Goal: Task Accomplishment & Management: Use online tool/utility

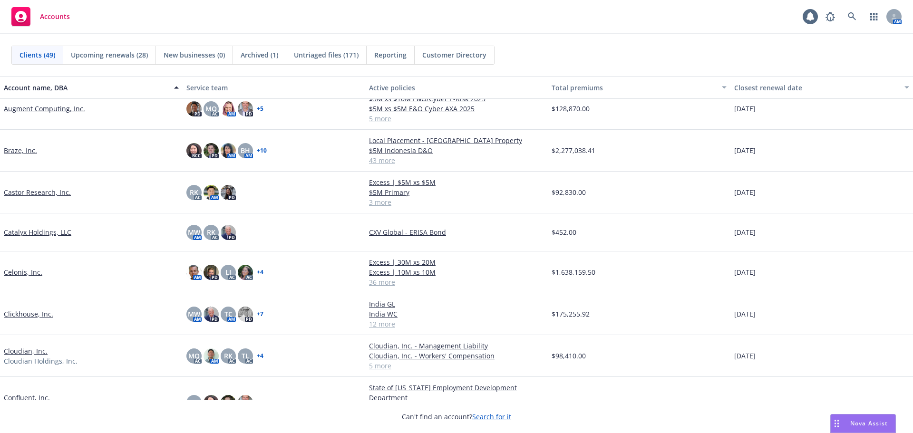
scroll to position [238, 0]
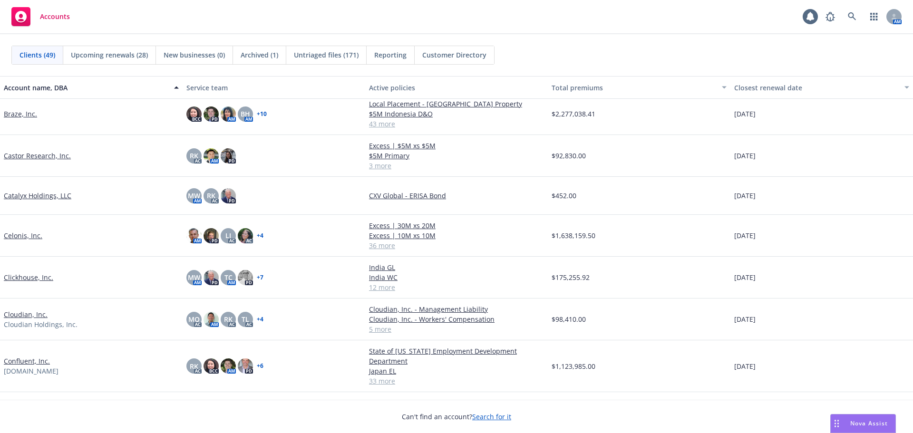
click at [39, 274] on link "Clickhouse, Inc." at bounding box center [28, 278] width 49 height 10
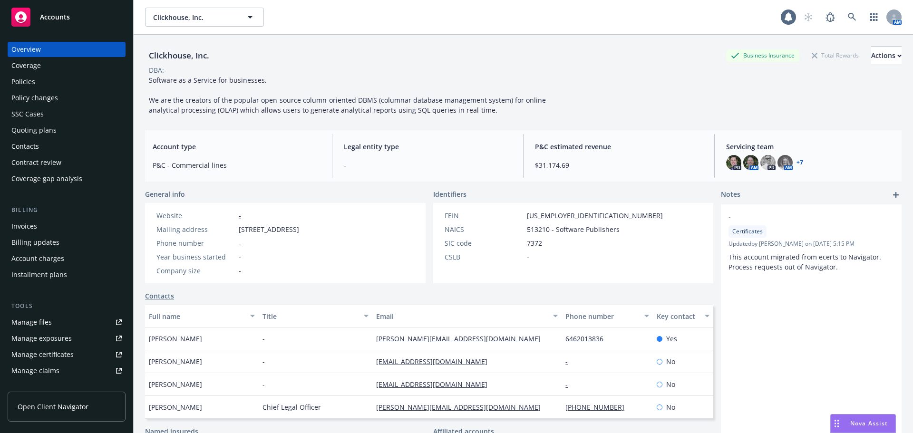
click at [797, 163] on link "+ 7" at bounding box center [800, 163] width 7 height 6
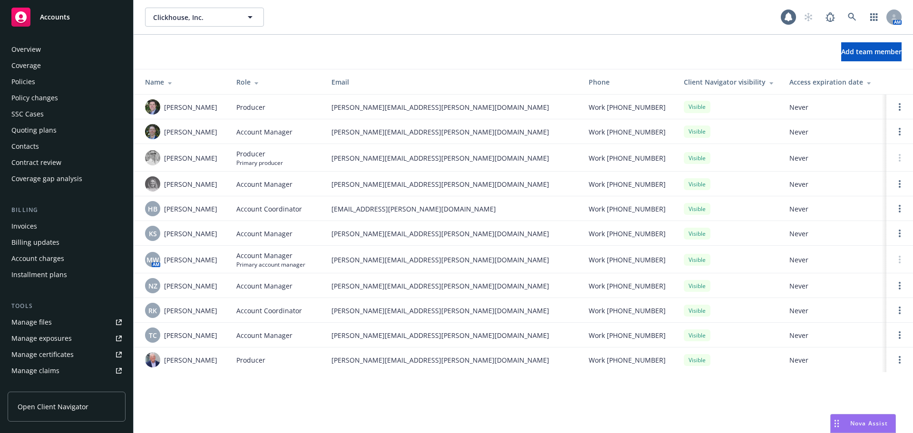
click at [63, 81] on div "Policies" at bounding box center [66, 81] width 110 height 15
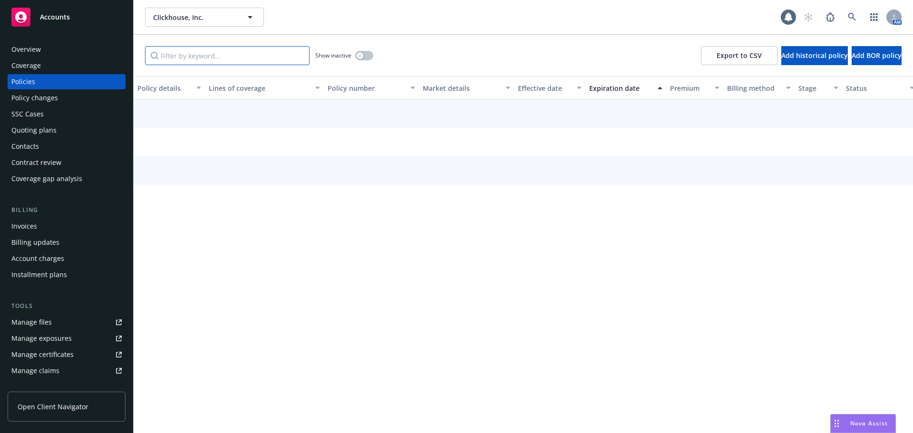
click at [250, 57] on input "Filter by keyword..." at bounding box center [227, 55] width 165 height 19
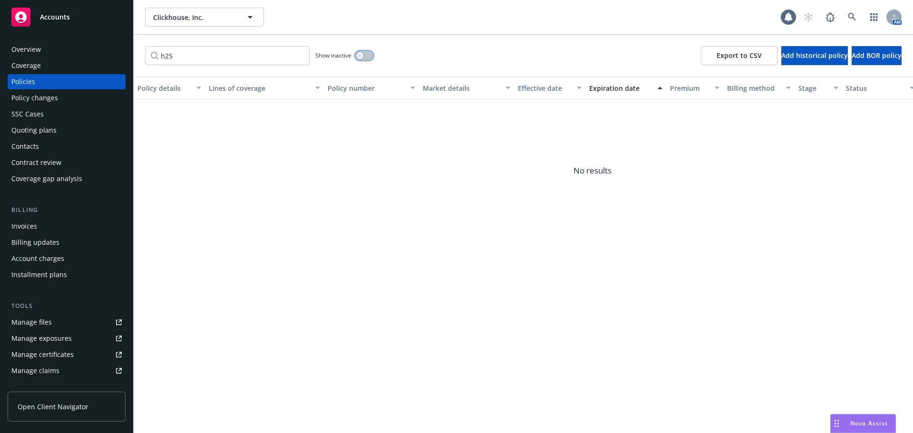
click at [365, 55] on button "button" at bounding box center [364, 56] width 18 height 10
drag, startPoint x: 235, startPoint y: 58, endPoint x: 130, endPoint y: 55, distance: 104.2
click at [130, 55] on div "Accounts Overview Coverage Policies Policy changes SSC Cases Quoting plans Cont…" at bounding box center [456, 216] width 913 height 433
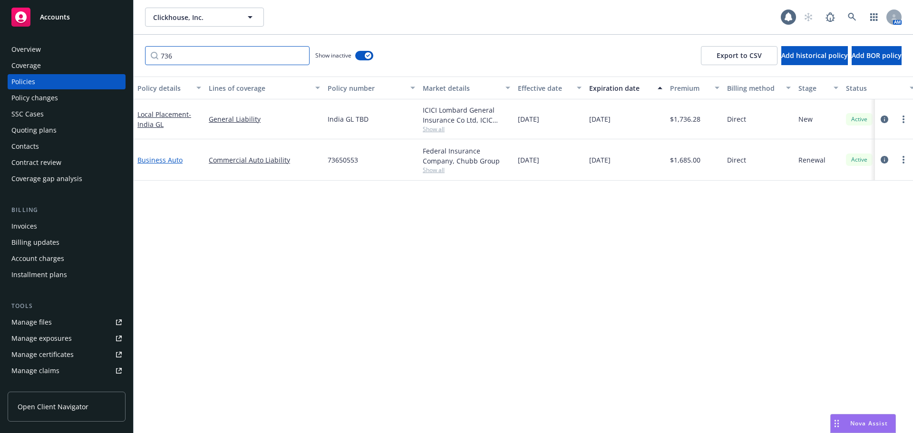
type input "736"
click at [175, 157] on link "Business Auto" at bounding box center [159, 160] width 45 height 9
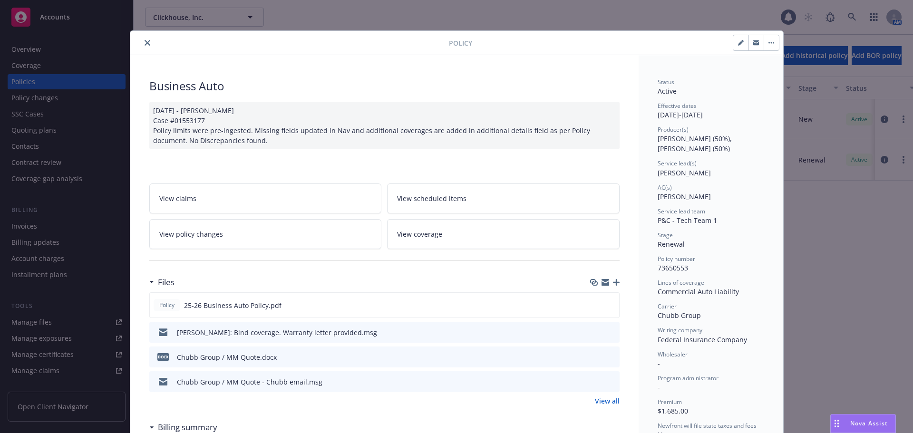
click at [147, 42] on button "close" at bounding box center [147, 42] width 11 height 11
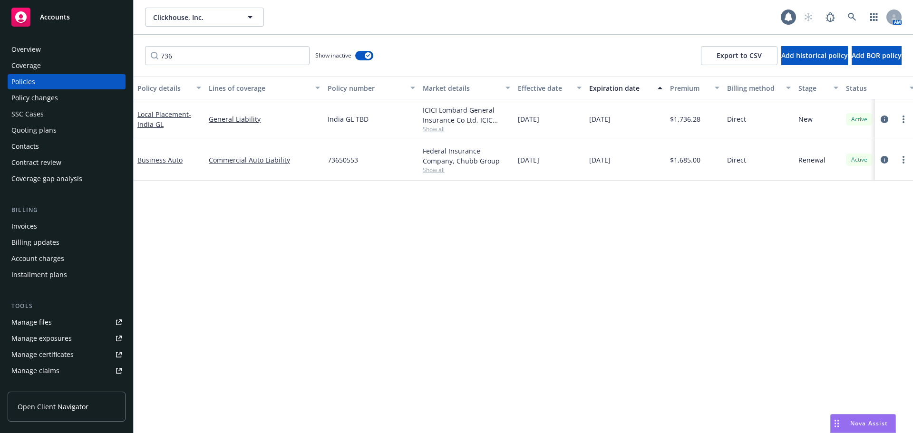
click at [91, 18] on div "Accounts" at bounding box center [66, 17] width 110 height 19
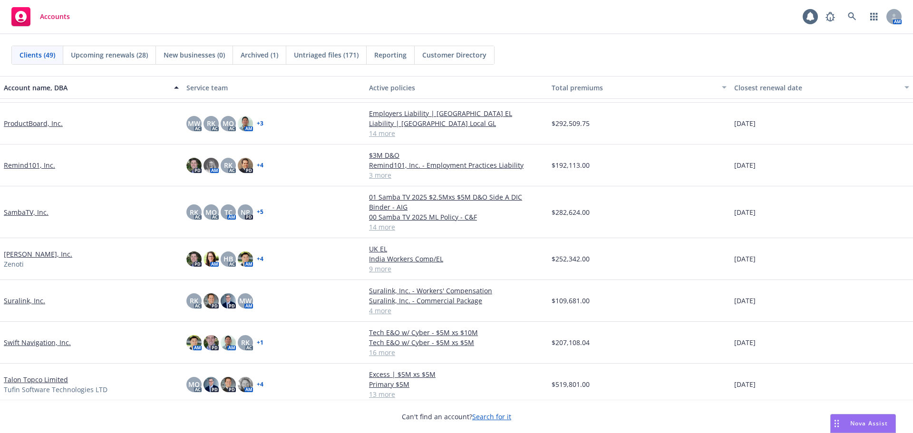
scroll to position [1475, 0]
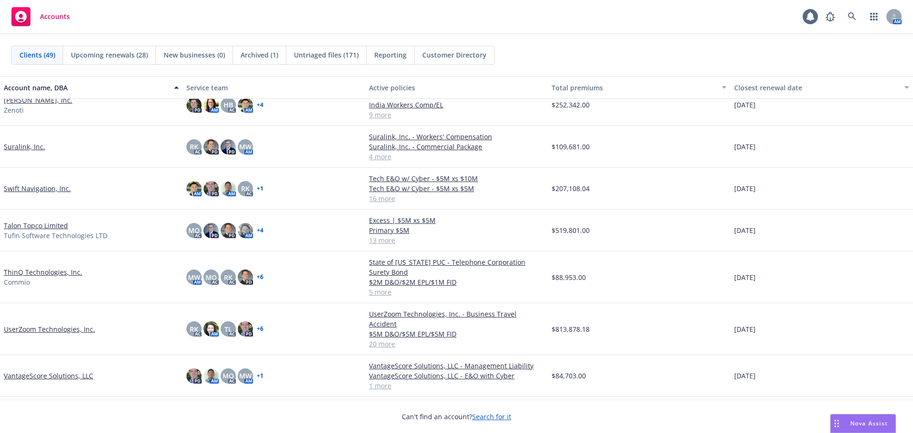
click at [51, 274] on link "ThinQ Technologies, Inc." at bounding box center [43, 272] width 78 height 10
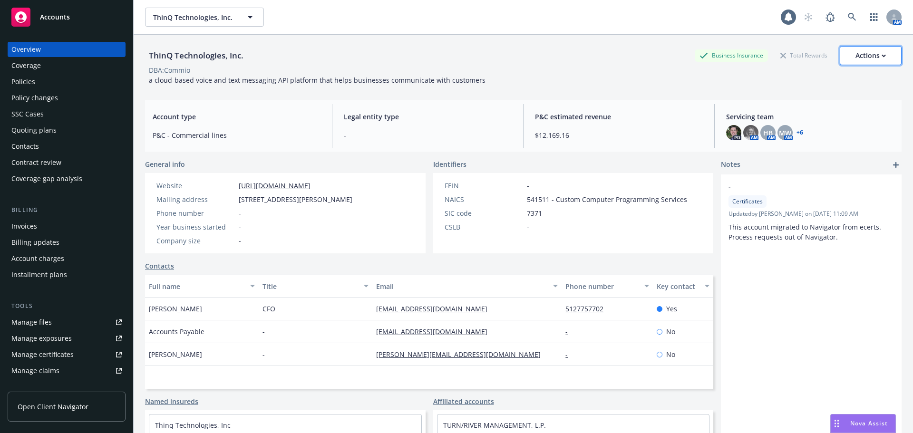
click at [856, 52] on div "Actions" at bounding box center [871, 56] width 30 height 18
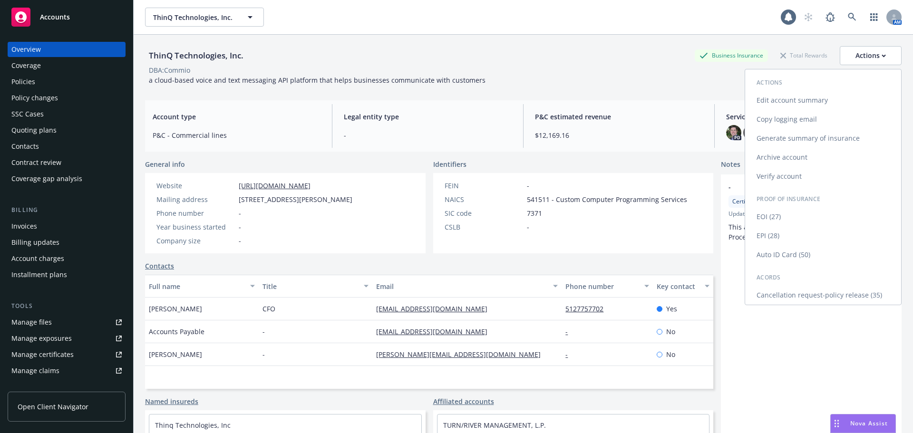
click at [785, 233] on link "EPI (28)" at bounding box center [823, 235] width 156 height 19
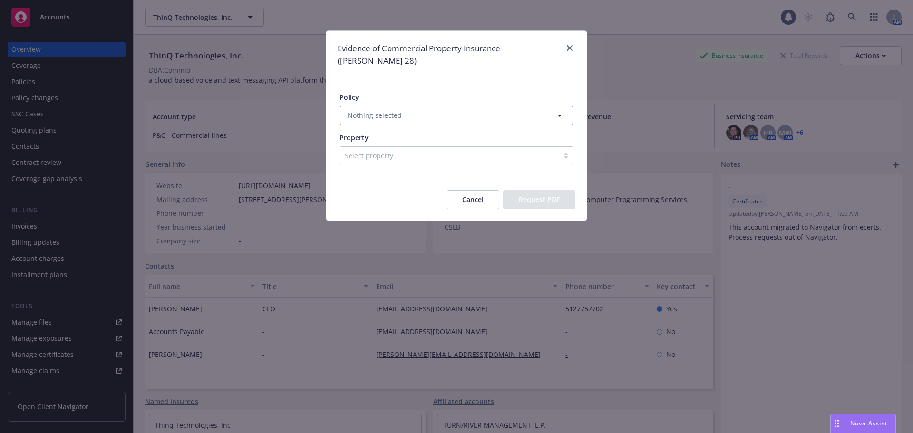
click at [450, 106] on button "Nothing selected" at bounding box center [457, 115] width 234 height 19
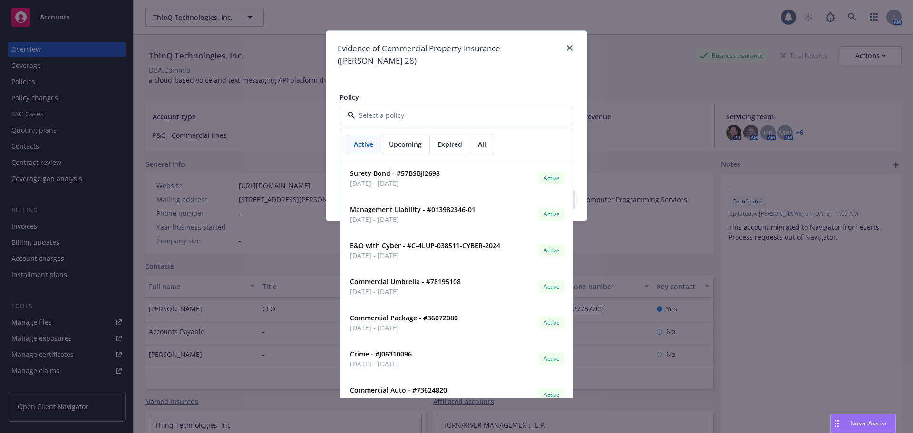
click at [416, 139] on span "Upcoming" at bounding box center [405, 144] width 33 height 10
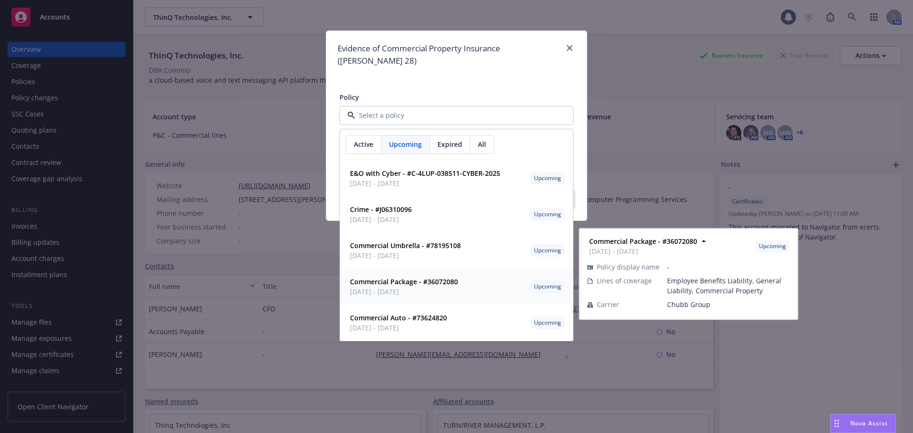
click at [400, 287] on span "09/01/2025 - 09/01/2026" at bounding box center [404, 292] width 108 height 10
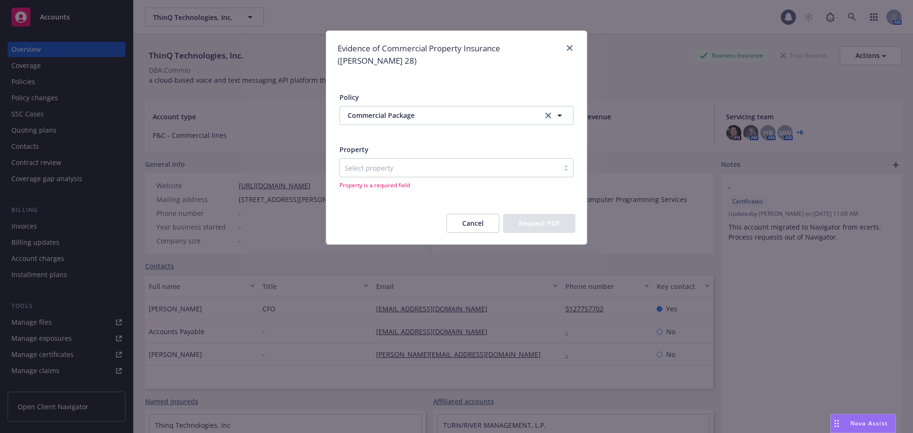
click at [391, 162] on div at bounding box center [449, 167] width 209 height 11
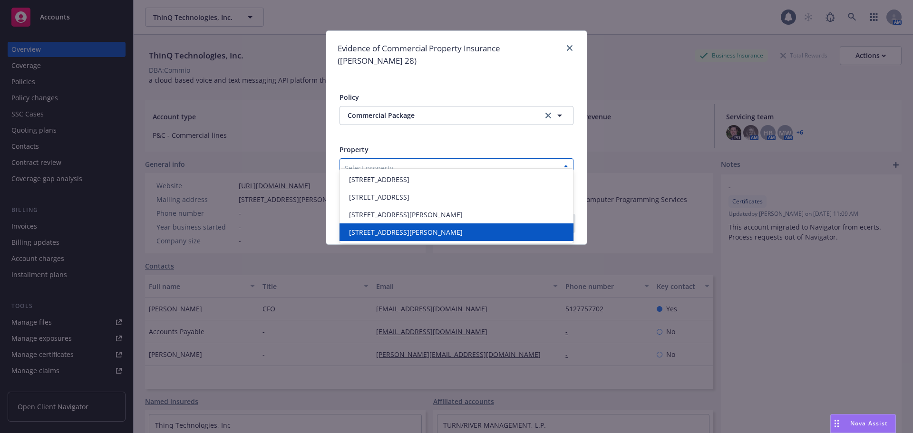
click at [417, 234] on span "5420 Wade Park Boulevard, Suite 100 Raleigh, NC 27607" at bounding box center [406, 232] width 114 height 10
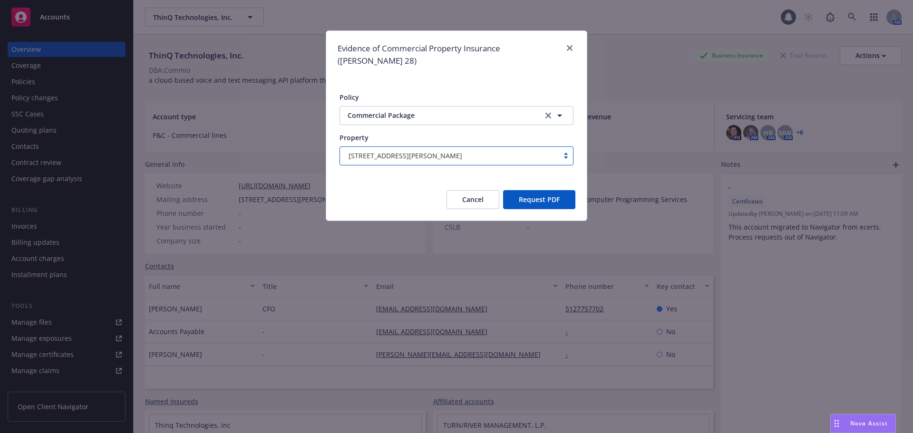
click at [565, 190] on button "Request PDF" at bounding box center [539, 199] width 72 height 19
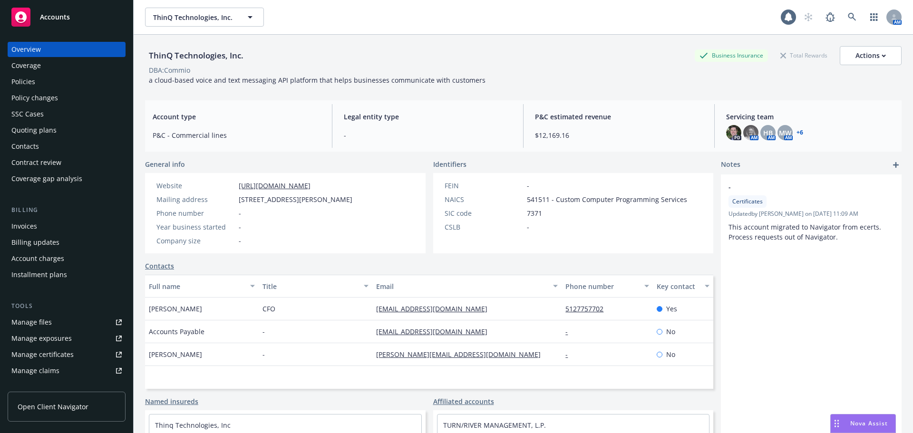
click at [66, 142] on div "Contacts" at bounding box center [66, 146] width 110 height 15
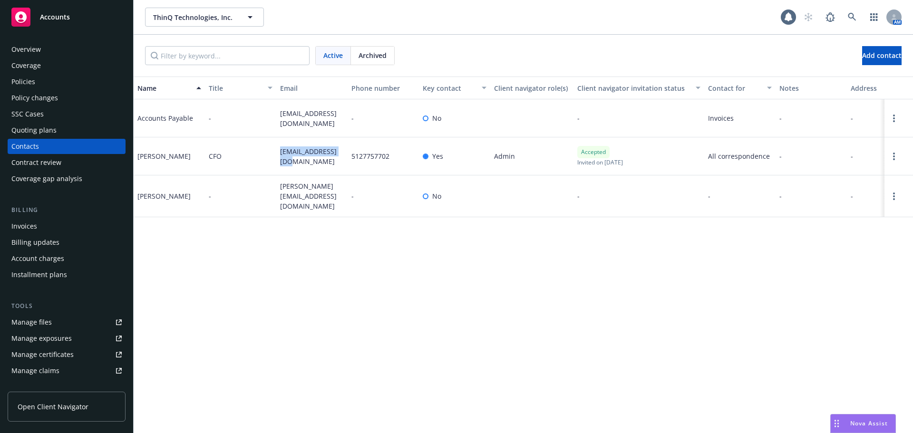
drag, startPoint x: 281, startPoint y: 150, endPoint x: 295, endPoint y: 164, distance: 19.8
click at [295, 164] on span "kbroome@commio.com" at bounding box center [312, 157] width 64 height 20
copy span "kbroome@commio.com"
click at [59, 13] on span "Accounts" at bounding box center [55, 17] width 30 height 8
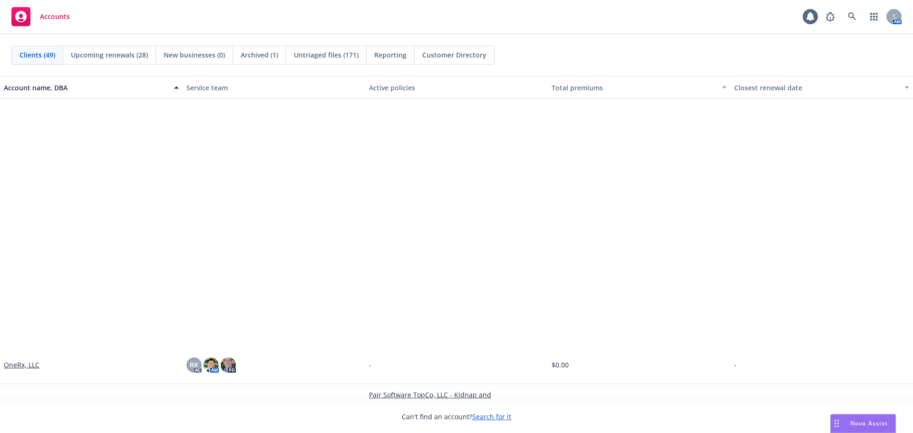
scroll to position [1142, 0]
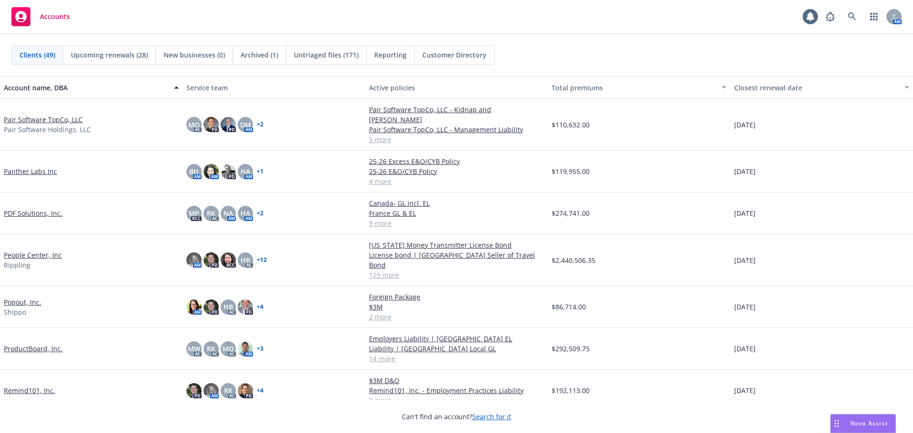
click at [40, 250] on link "People Center, Inc" at bounding box center [33, 255] width 58 height 10
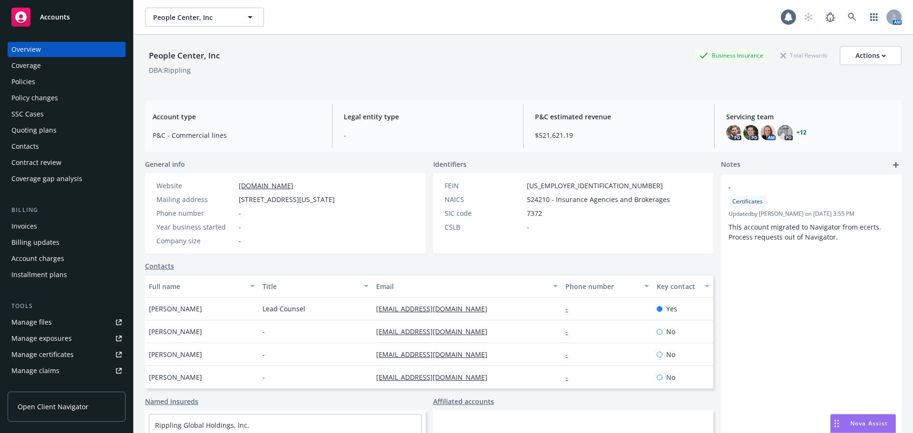
click at [40, 82] on div "Policies" at bounding box center [66, 81] width 110 height 15
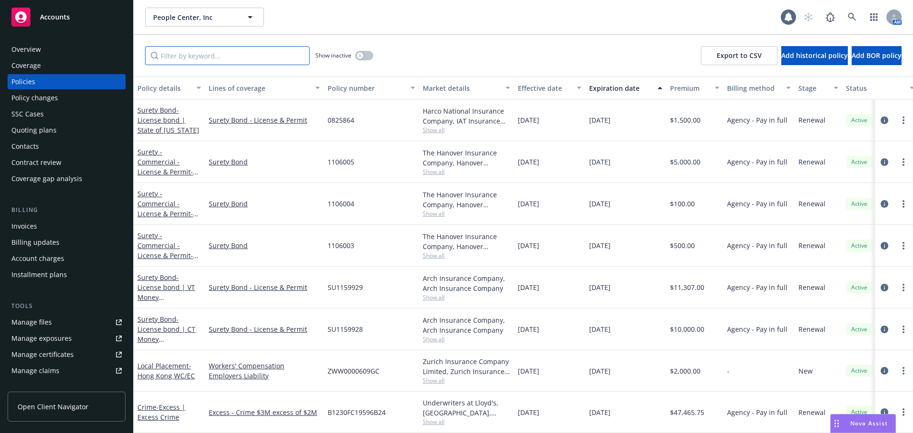
click at [278, 59] on input "Filter by keyword..." at bounding box center [227, 55] width 165 height 19
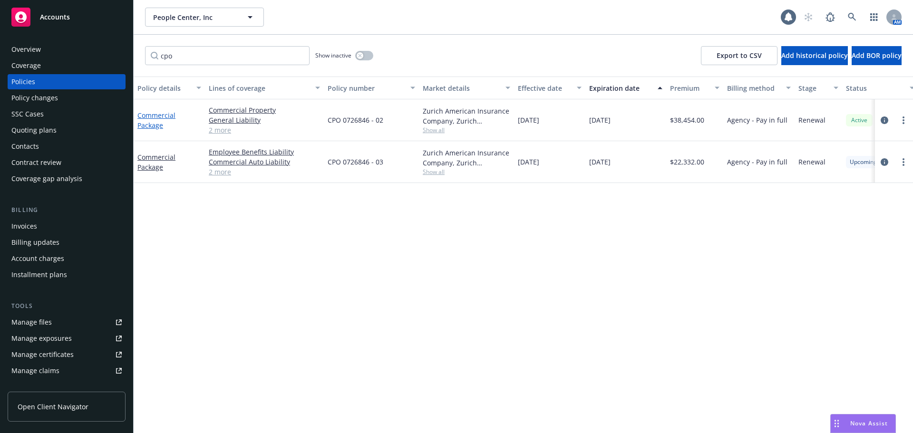
click at [152, 113] on link "Commercial Package" at bounding box center [156, 120] width 38 height 19
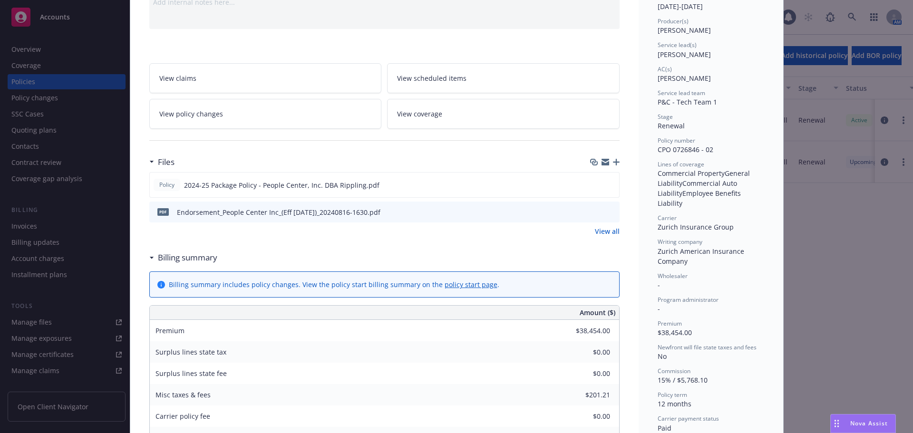
scroll to position [95, 0]
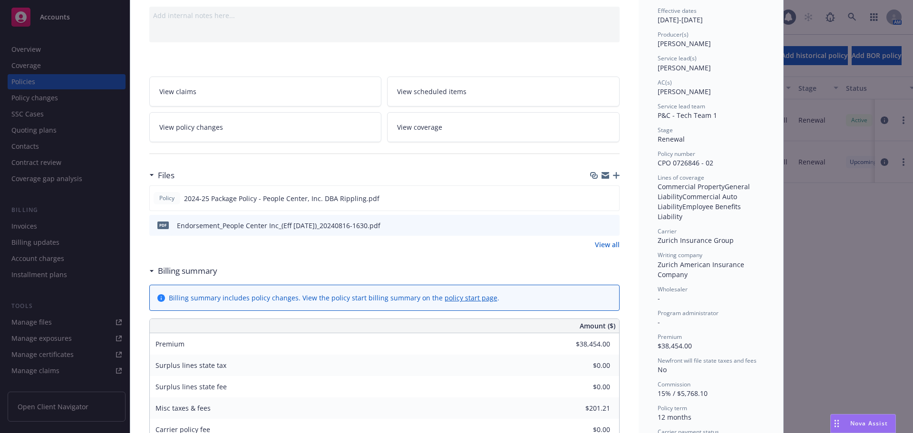
click at [607, 227] on icon "preview file" at bounding box center [611, 225] width 9 height 7
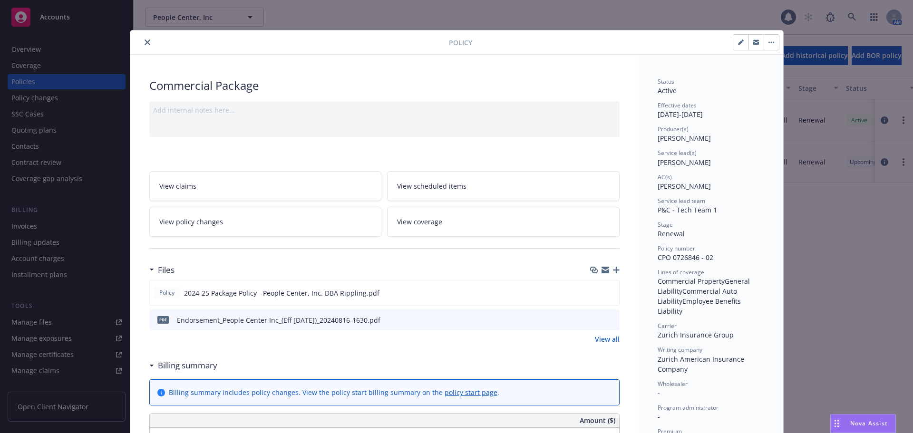
scroll to position [0, 0]
click at [147, 41] on button "close" at bounding box center [147, 42] width 11 height 11
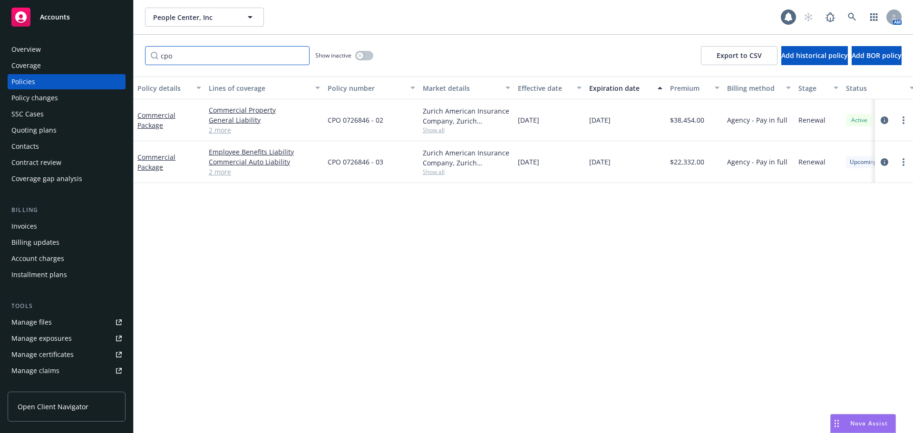
drag, startPoint x: 198, startPoint y: 58, endPoint x: 151, endPoint y: 59, distance: 46.7
click at [151, 59] on input "cpo" at bounding box center [227, 55] width 165 height 19
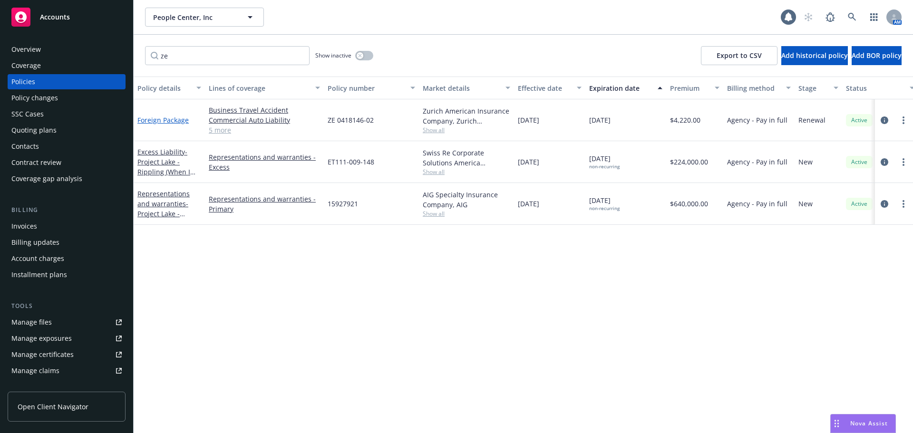
click at [170, 122] on link "Foreign Package" at bounding box center [162, 120] width 51 height 9
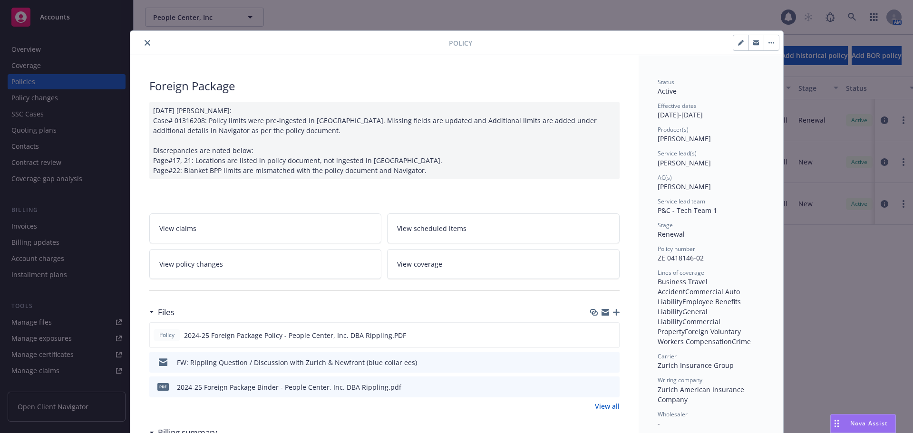
click at [137, 39] on div at bounding box center [291, 42] width 315 height 11
click at [142, 41] on button "close" at bounding box center [147, 42] width 11 height 11
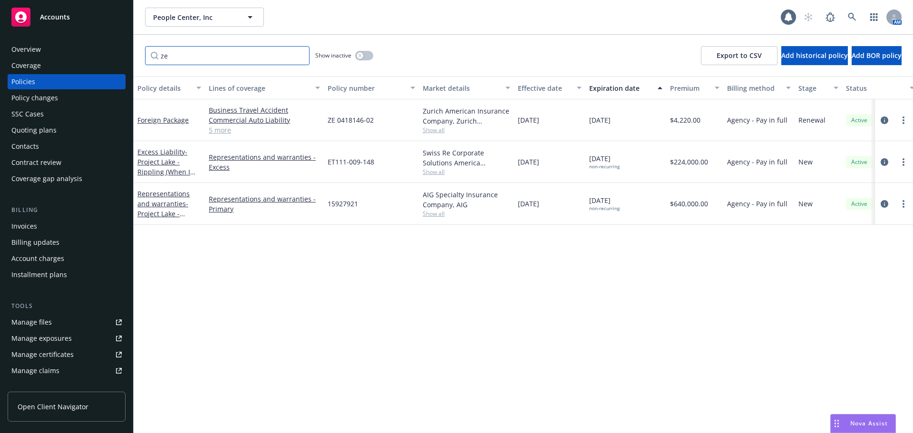
drag, startPoint x: 173, startPoint y: 54, endPoint x: 144, endPoint y: 56, distance: 29.1
click at [144, 56] on div "ze Show inactive Export to CSV Add historical policy Add BOR policy" at bounding box center [524, 56] width 780 height 42
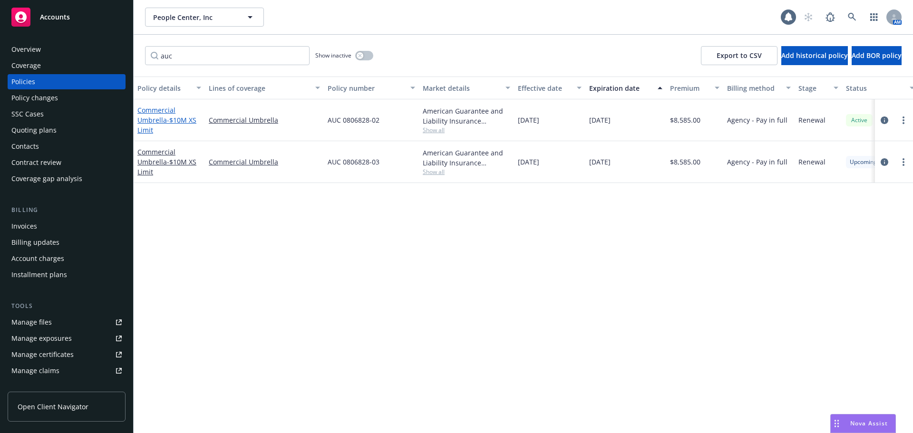
click at [150, 123] on link "Commercial Umbrella - $10M XS Limit" at bounding box center [166, 120] width 59 height 29
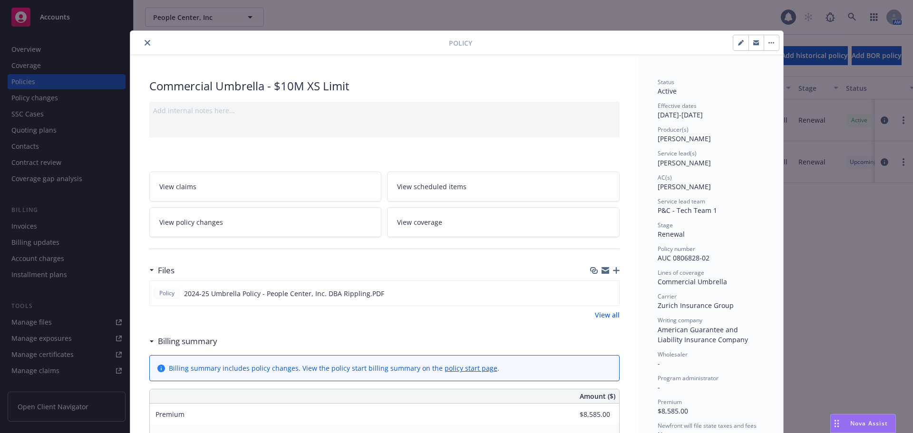
click at [145, 43] on icon "close" at bounding box center [148, 43] width 6 height 6
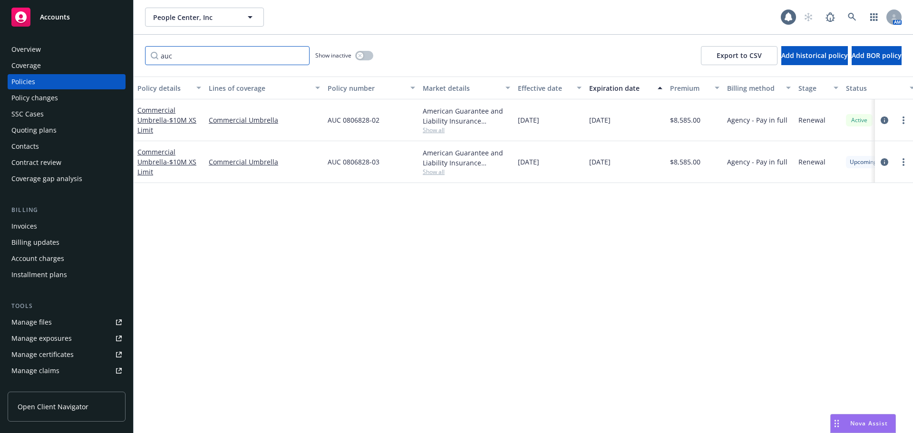
drag, startPoint x: 187, startPoint y: 59, endPoint x: 137, endPoint y: 60, distance: 50.9
click at [137, 60] on div "auc Show inactive Export to CSV Add historical policy Add BOR policy" at bounding box center [524, 56] width 780 height 42
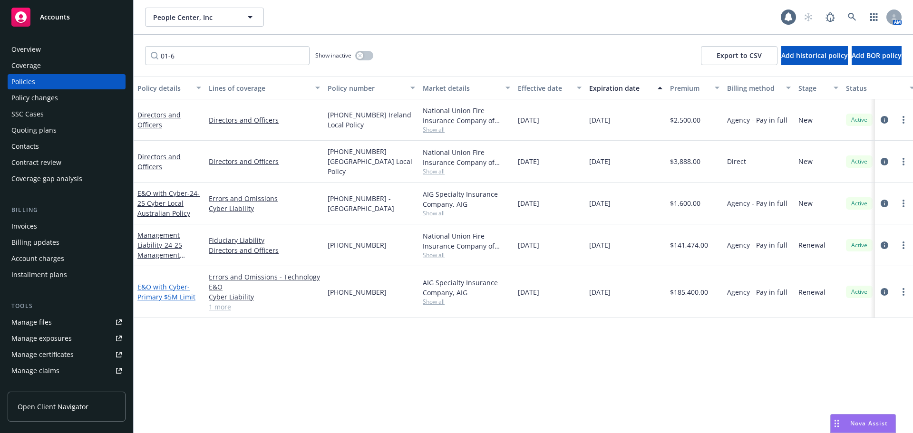
click at [178, 287] on link "E&O with Cyber - Primary $5M Limit" at bounding box center [166, 292] width 58 height 19
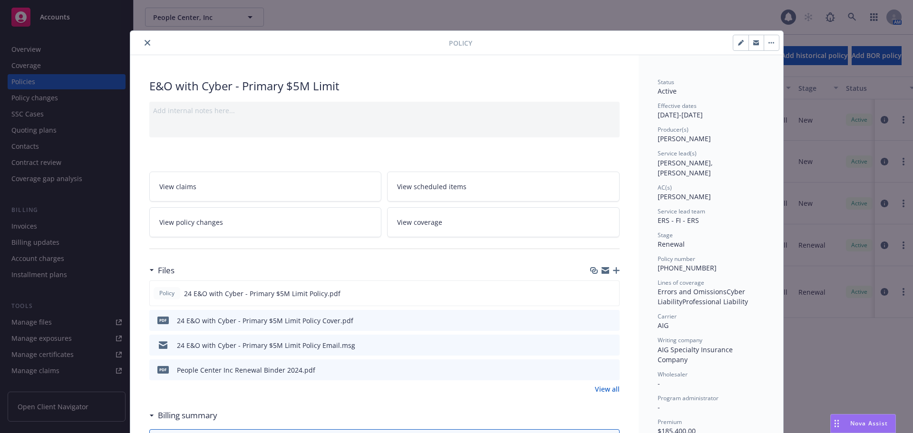
drag, startPoint x: 142, startPoint y: 43, endPoint x: 207, endPoint y: 62, distance: 68.3
click at [145, 43] on icon "close" at bounding box center [148, 43] width 6 height 6
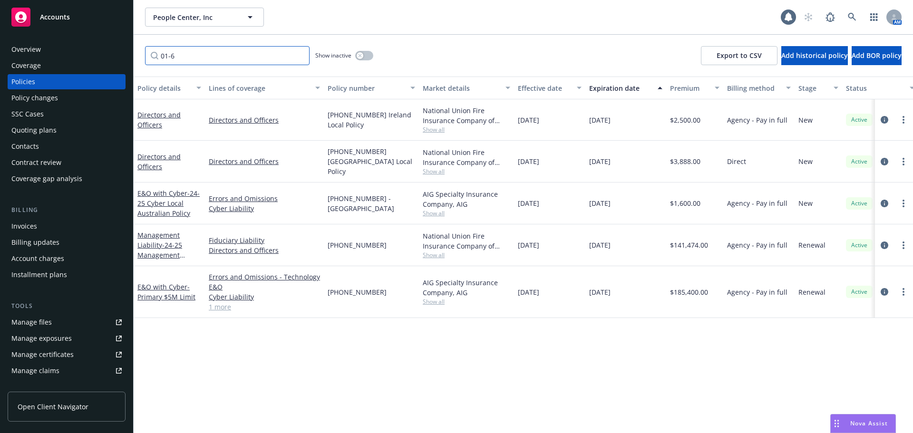
drag, startPoint x: 188, startPoint y: 58, endPoint x: 151, endPoint y: 61, distance: 37.3
click at [151, 61] on input "01-6" at bounding box center [227, 55] width 165 height 19
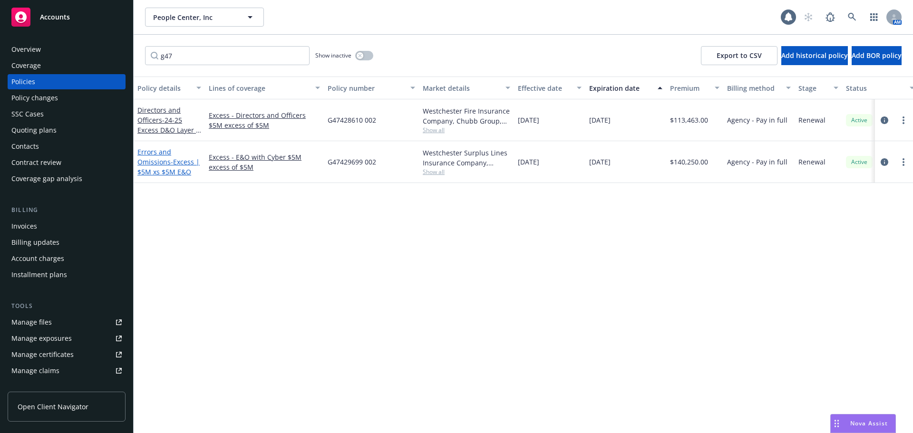
click at [184, 163] on span "- Excess | $5M xs $5M E&O" at bounding box center [168, 166] width 62 height 19
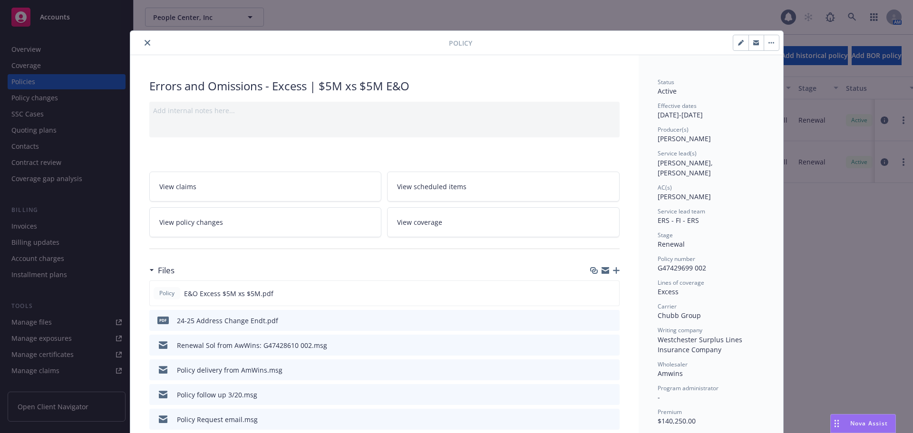
click at [147, 43] on button "close" at bounding box center [147, 42] width 11 height 11
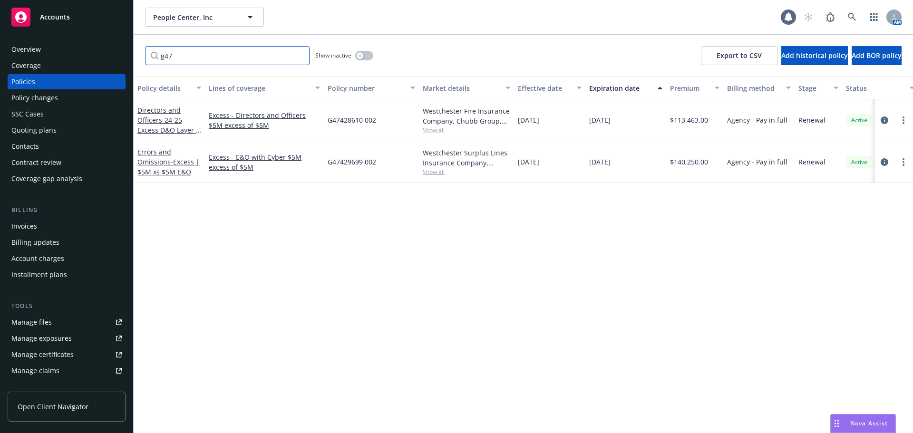
drag, startPoint x: 198, startPoint y: 61, endPoint x: 145, endPoint y: 56, distance: 53.5
click at [145, 56] on input "g47" at bounding box center [227, 55] width 165 height 19
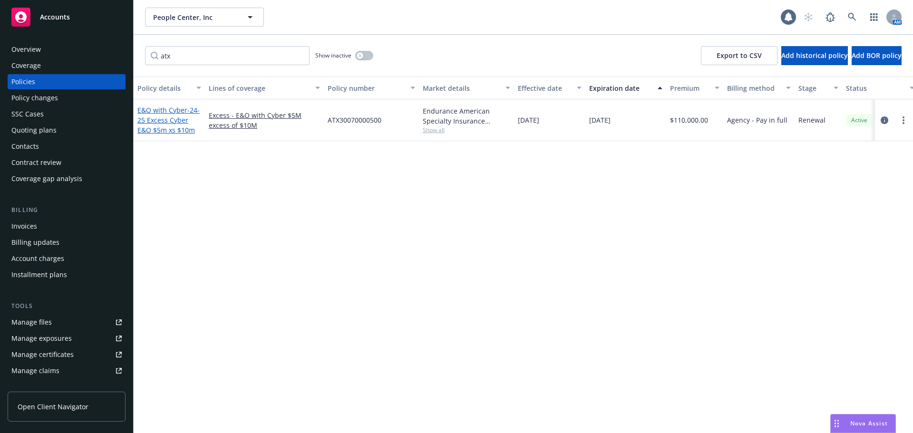
click at [175, 121] on span "- 24-25 Excess Cyber E&O $5m xs $10m" at bounding box center [168, 120] width 62 height 29
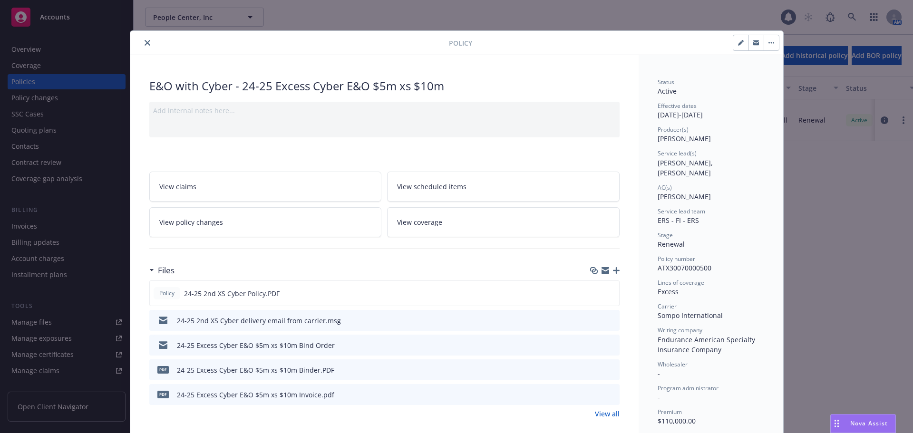
click at [147, 42] on button "close" at bounding box center [147, 42] width 11 height 11
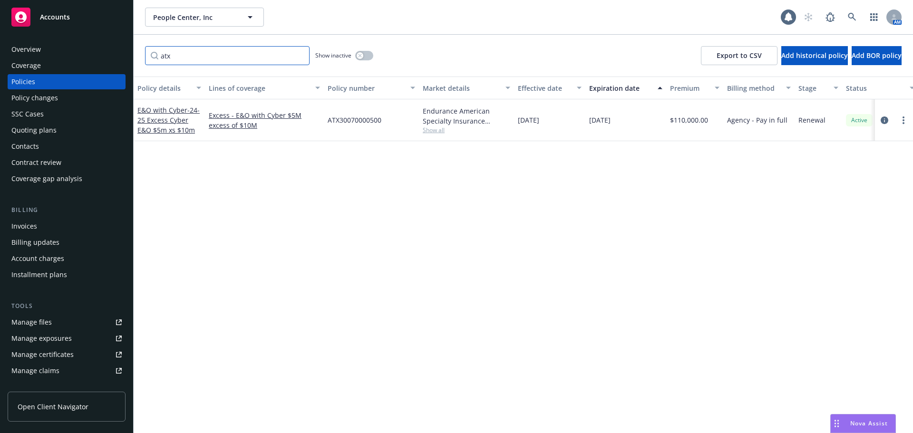
drag, startPoint x: 179, startPoint y: 53, endPoint x: 153, endPoint y: 55, distance: 25.7
click at [153, 55] on input "atx" at bounding box center [227, 55] width 165 height 19
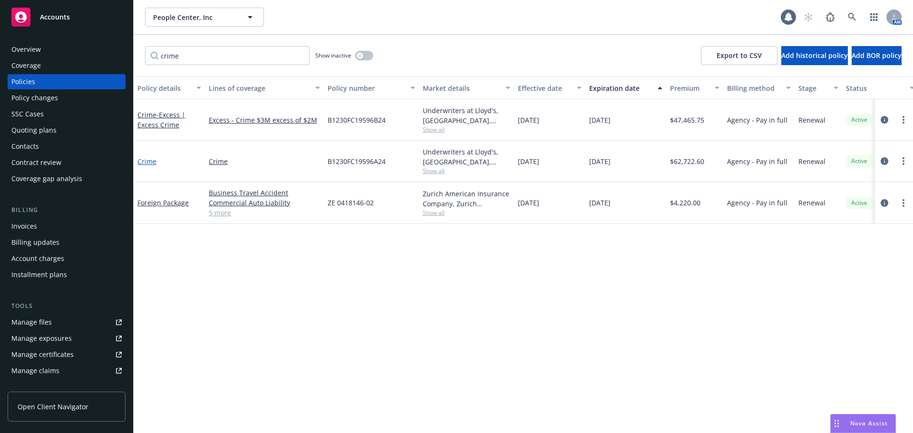
click at [153, 162] on link "Crime" at bounding box center [146, 161] width 19 height 9
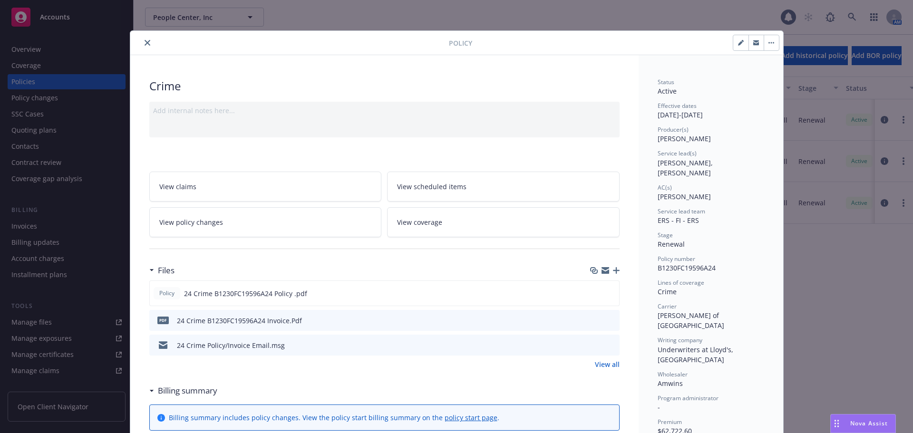
click at [691, 264] on span "B1230FC19596A24" at bounding box center [687, 268] width 58 height 9
click at [147, 44] on button "close" at bounding box center [147, 42] width 11 height 11
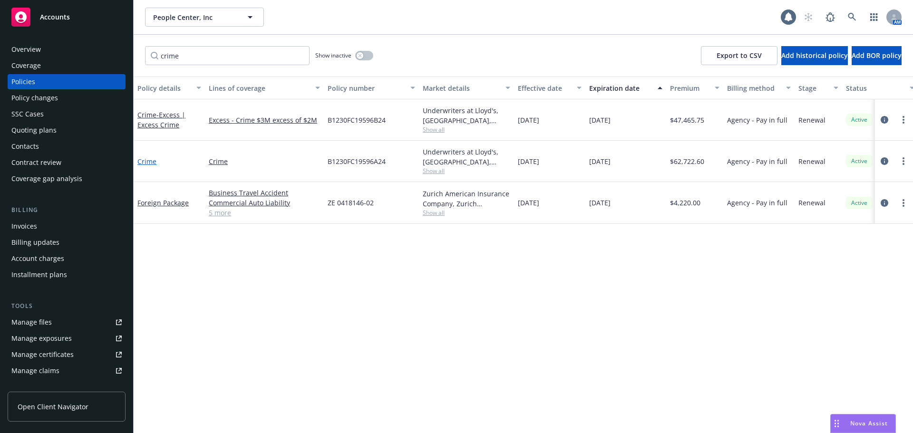
click at [144, 164] on link "Crime" at bounding box center [146, 161] width 19 height 9
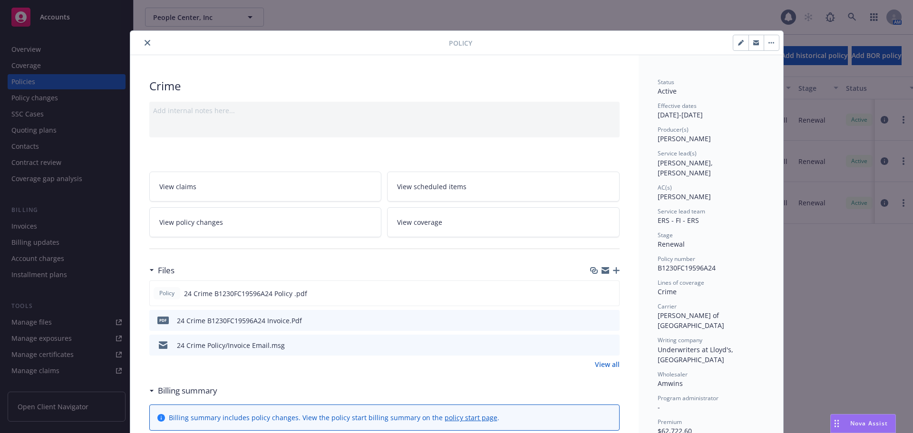
scroll to position [29, 0]
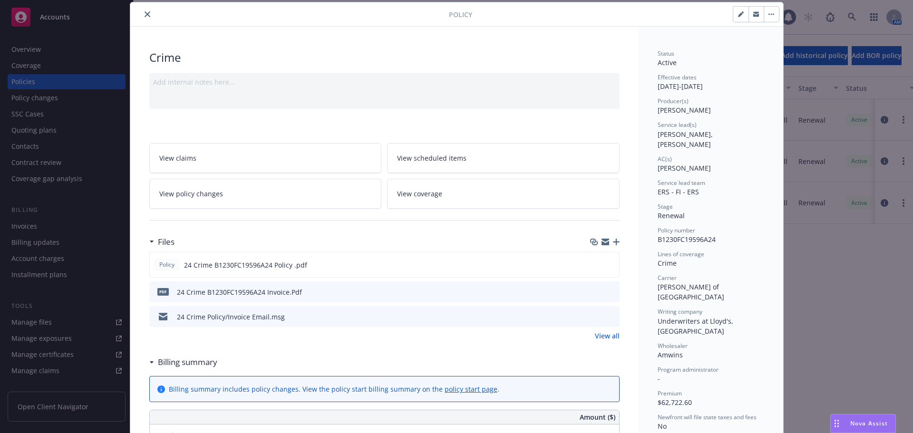
click at [692, 235] on span "B1230FC19596A24" at bounding box center [687, 239] width 58 height 9
copy span "B1230FC19596A24"
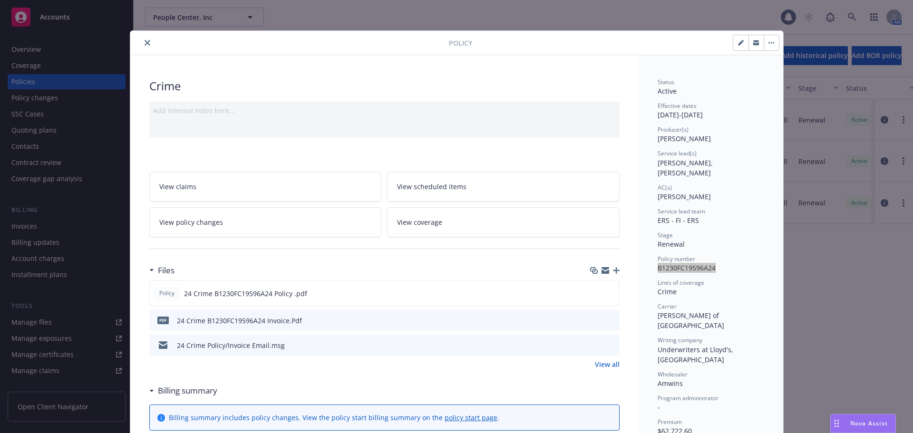
click at [146, 41] on icon "close" at bounding box center [148, 43] width 6 height 6
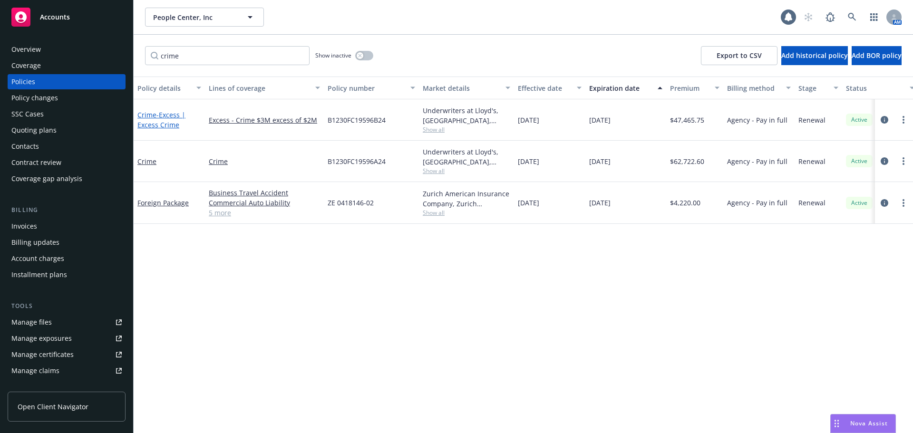
click at [172, 115] on span "- Excess | Excess Crime" at bounding box center [161, 119] width 48 height 19
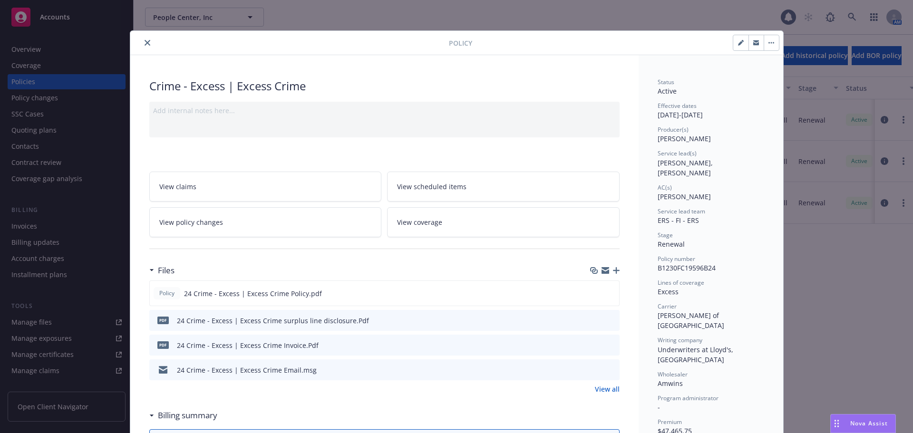
click at [685, 264] on span "B1230FC19596B24" at bounding box center [687, 268] width 58 height 9
copy span "B1230FC19596B24"
drag, startPoint x: 143, startPoint y: 43, endPoint x: 162, endPoint y: 51, distance: 20.9
click at [145, 43] on icon "close" at bounding box center [148, 43] width 6 height 6
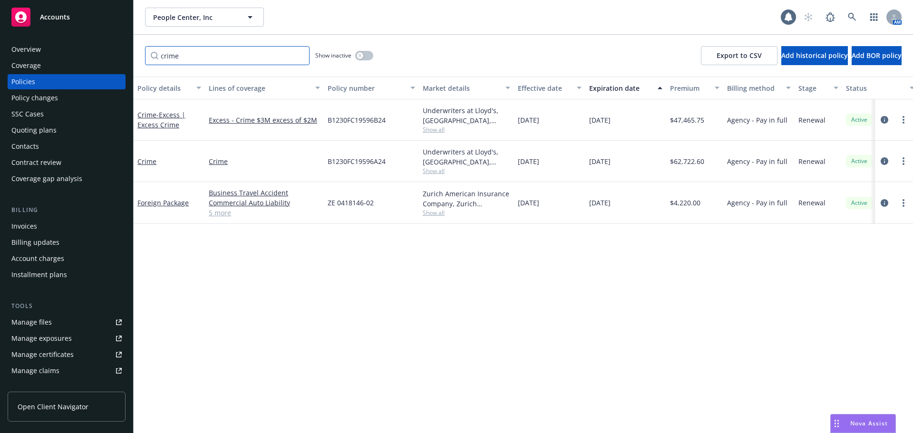
drag, startPoint x: 199, startPoint y: 59, endPoint x: 150, endPoint y: 62, distance: 48.6
click at [150, 62] on input "crime" at bounding box center [227, 55] width 165 height 19
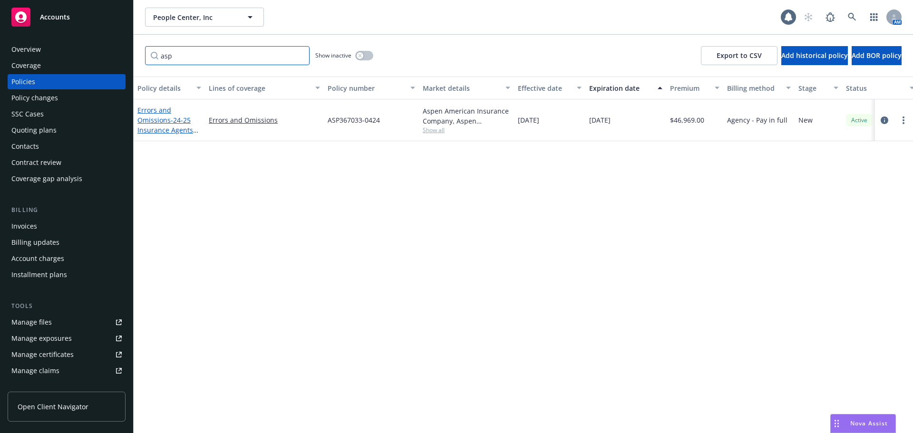
type input "asp"
click at [171, 120] on span "- 24-25 Insurance Agents E&O" at bounding box center [167, 130] width 61 height 29
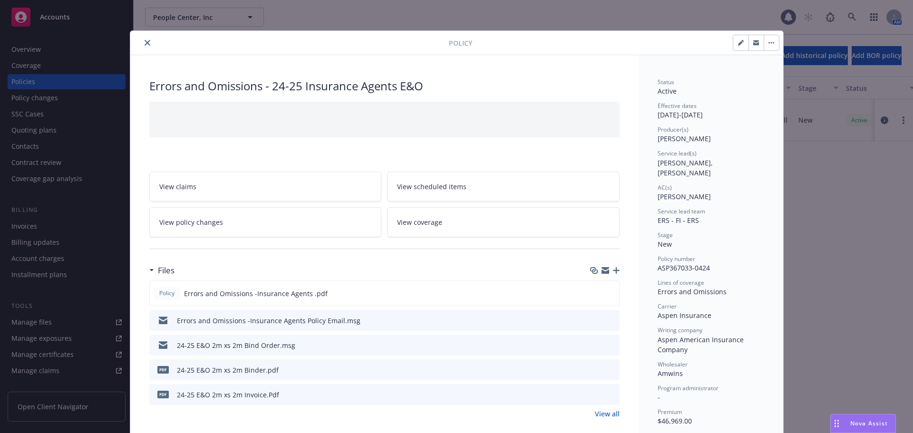
click at [145, 43] on icon "close" at bounding box center [148, 43] width 6 height 6
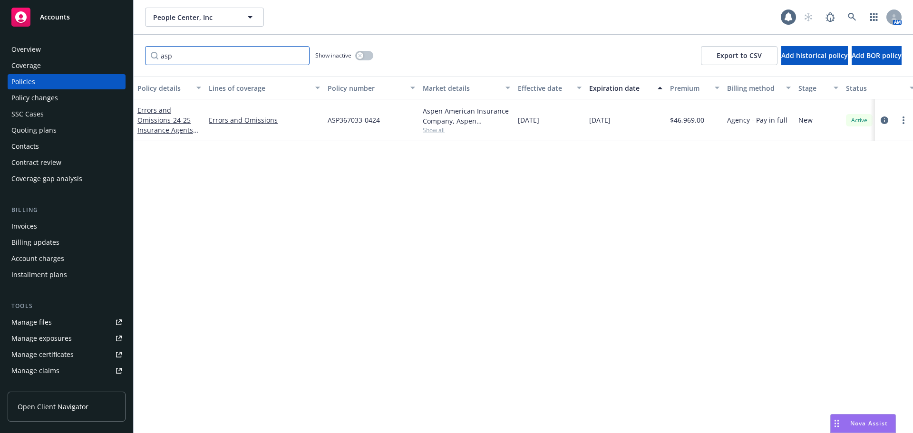
click at [298, 54] on input "asp" at bounding box center [227, 55] width 165 height 19
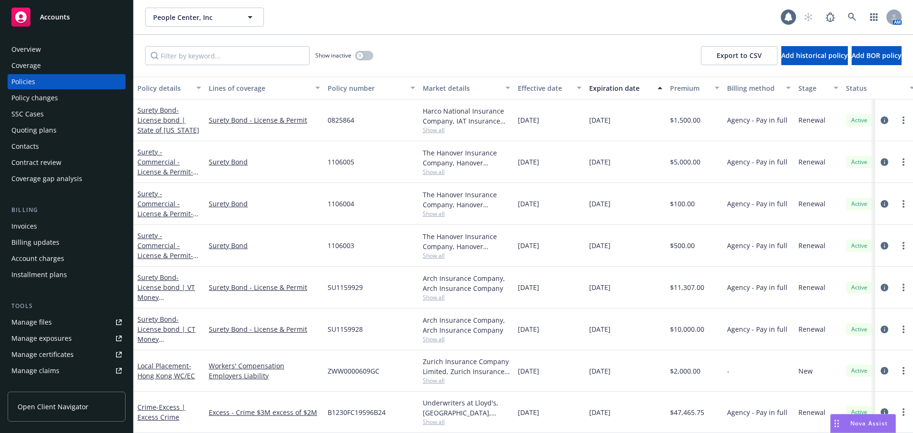
click at [58, 324] on link "Manage files" at bounding box center [67, 322] width 118 height 15
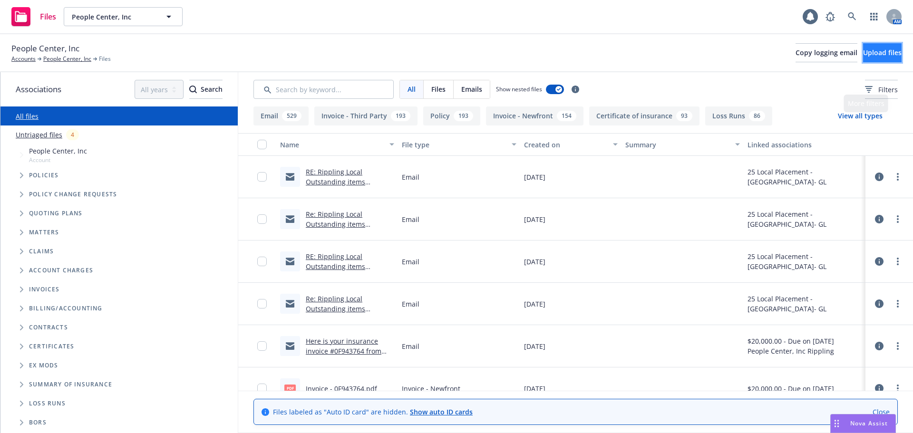
click at [863, 57] on button "Upload files" at bounding box center [882, 52] width 39 height 19
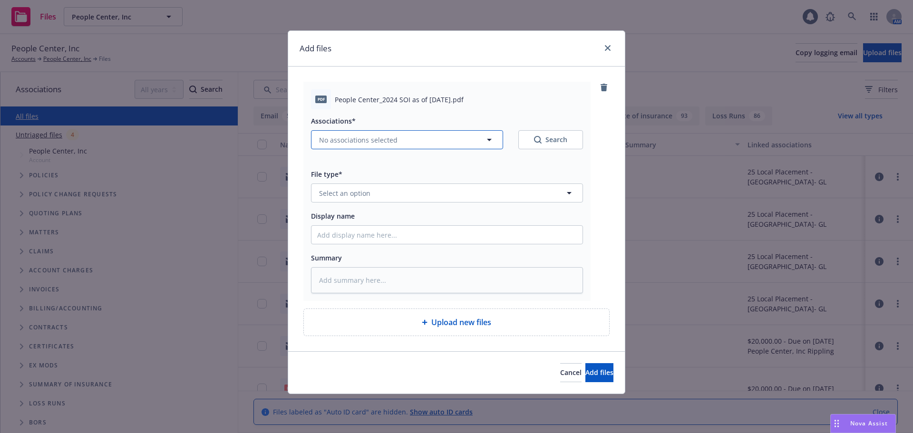
click at [343, 139] on span "No associations selected" at bounding box center [358, 140] width 78 height 10
type textarea "x"
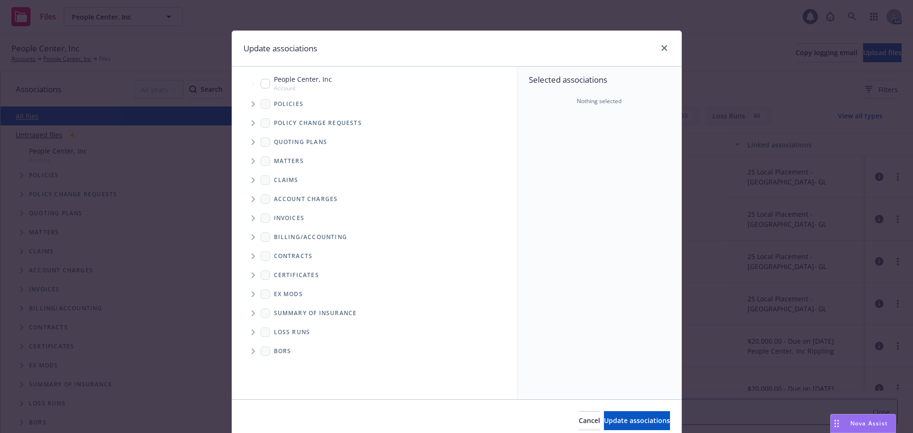
click at [263, 83] on input "Tree Example" at bounding box center [266, 84] width 10 height 10
checkbox input "true"
click at [640, 424] on span "Update associations" at bounding box center [637, 420] width 66 height 9
type textarea "x"
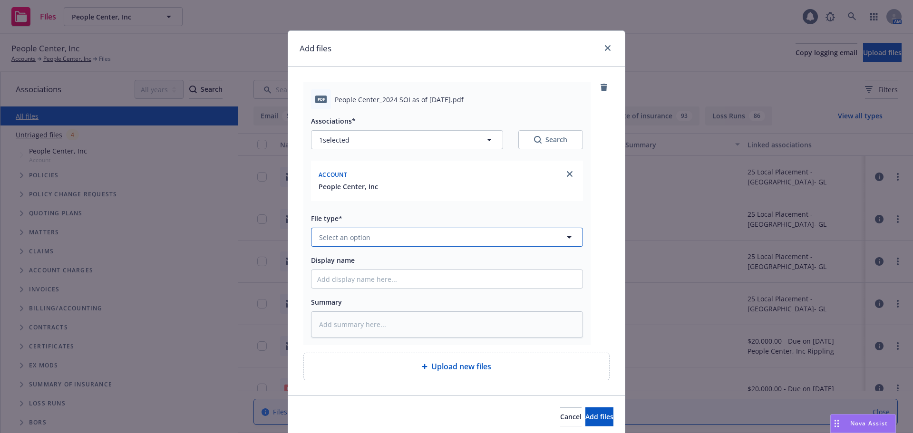
click at [461, 230] on button "Select an option" at bounding box center [447, 237] width 272 height 19
type input "summar"
click at [379, 315] on span "Summary of Insurance" at bounding box center [357, 314] width 73 height 10
click at [586, 413] on span "Add files" at bounding box center [600, 416] width 28 height 9
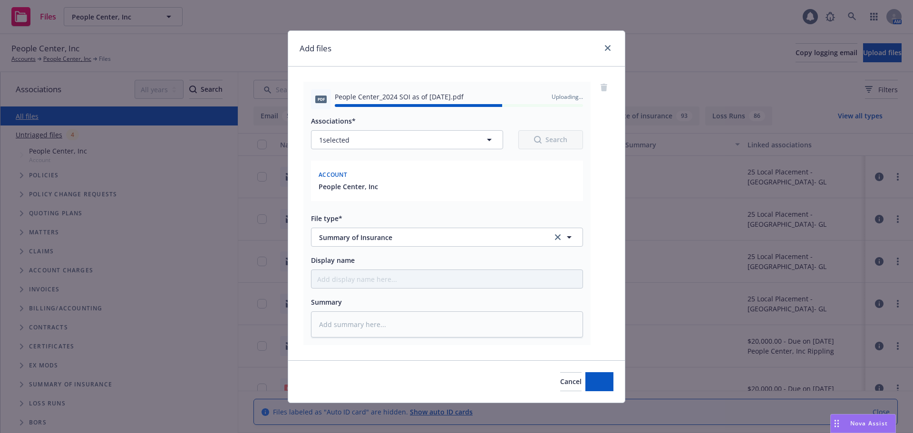
type textarea "x"
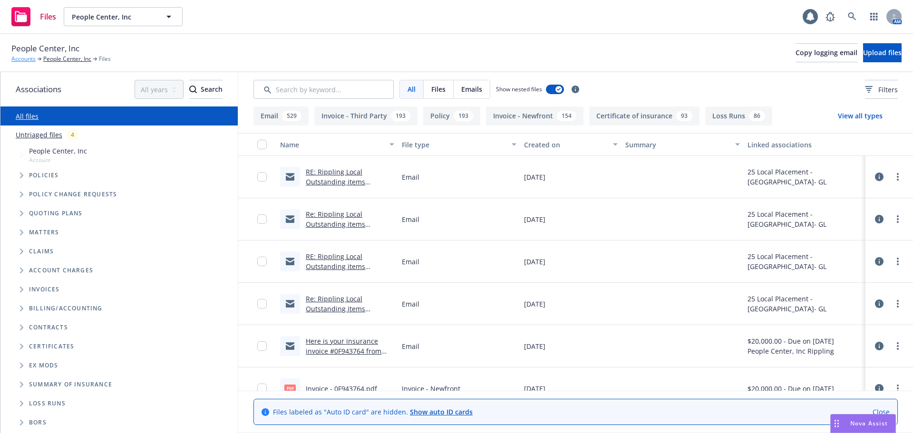
click at [29, 59] on link "Accounts" at bounding box center [23, 59] width 24 height 9
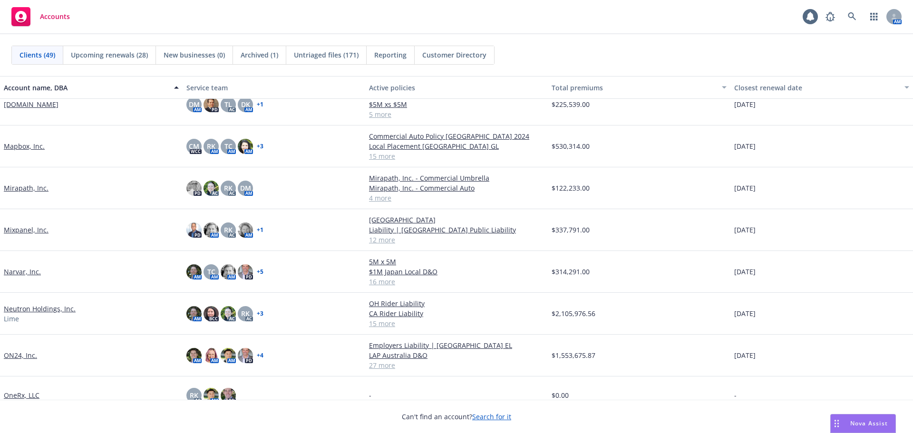
scroll to position [951, 0]
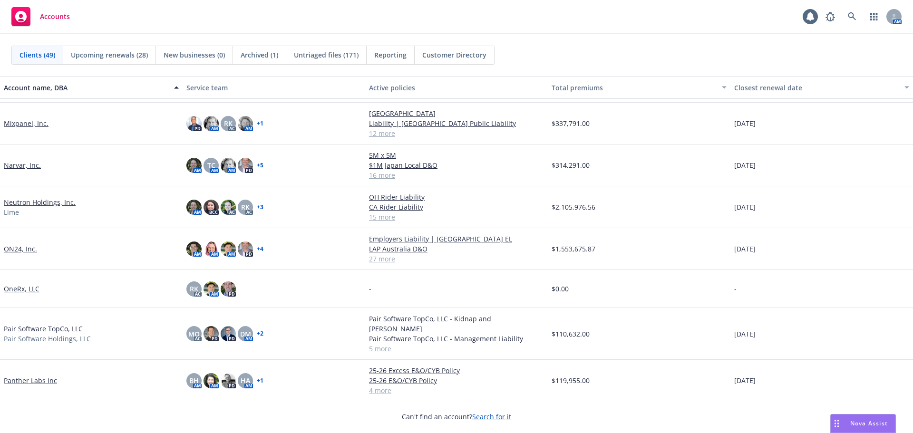
click at [73, 324] on link "Pair Software TopCo, LLC" at bounding box center [43, 329] width 79 height 10
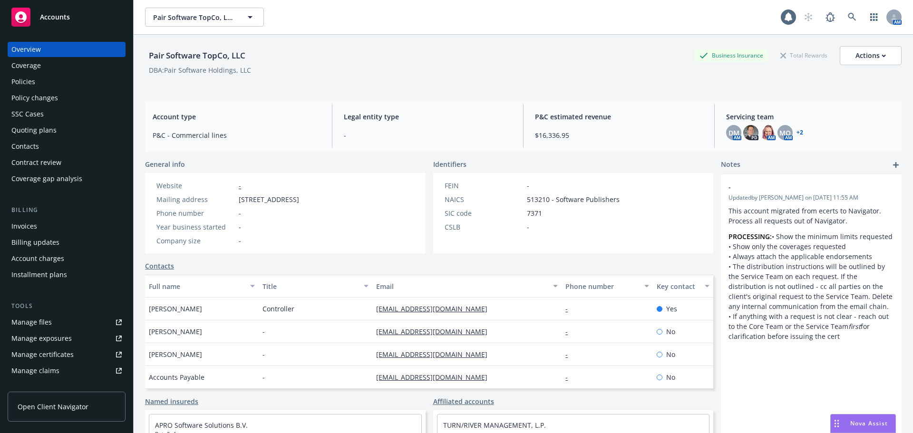
click at [44, 86] on div "Policies" at bounding box center [66, 81] width 110 height 15
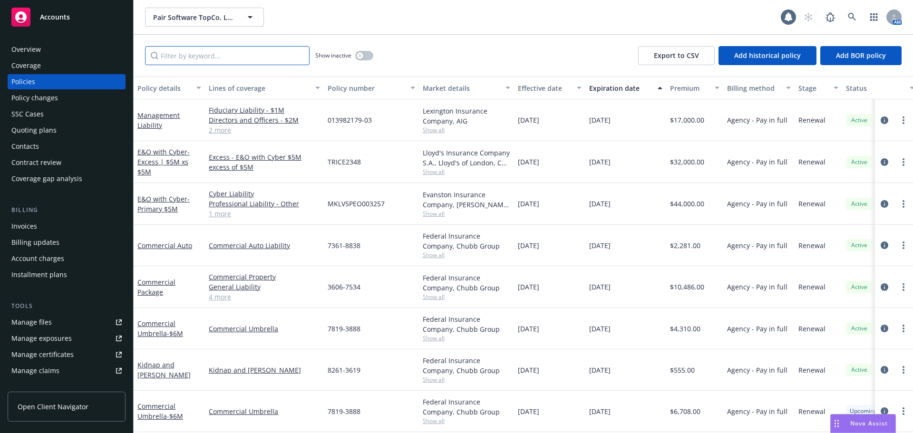
click at [234, 48] on input "Filter by keyword..." at bounding box center [227, 55] width 165 height 19
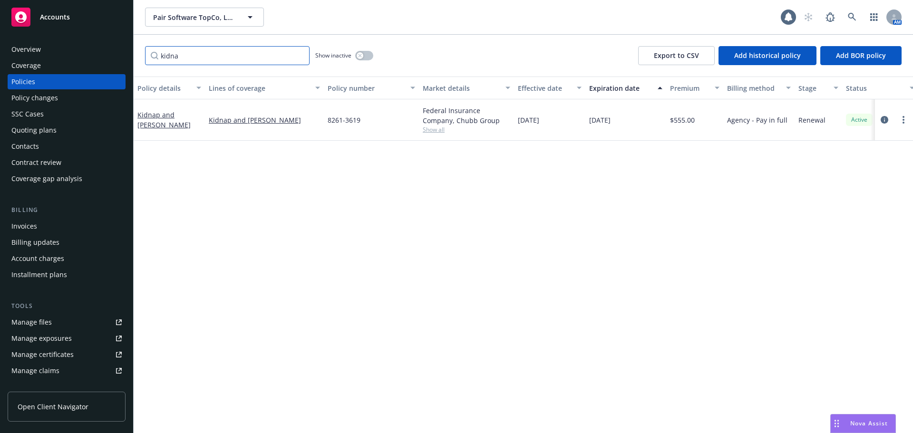
type input "kidna"
click at [168, 121] on link "Kidnap and [PERSON_NAME]" at bounding box center [163, 119] width 53 height 19
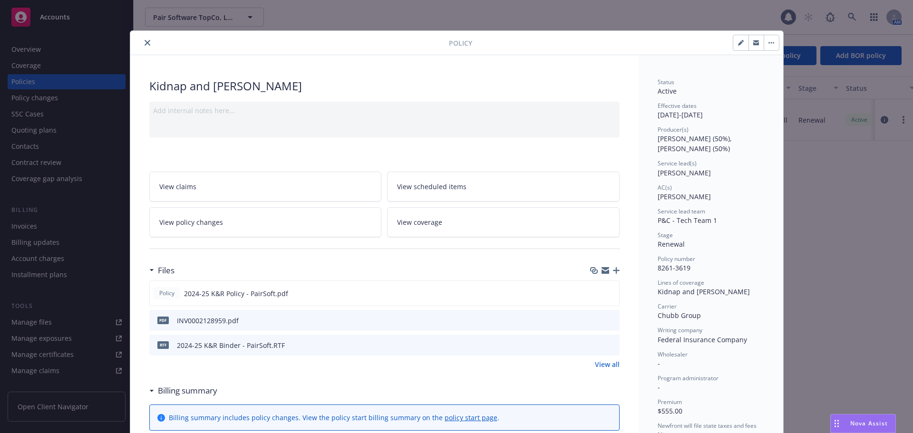
click at [145, 41] on icon "close" at bounding box center [148, 43] width 6 height 6
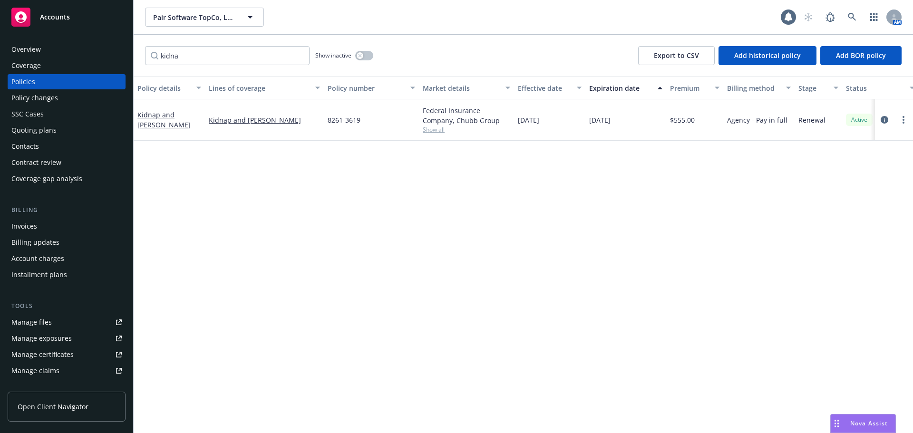
click at [79, 132] on div "Quoting plans" at bounding box center [66, 130] width 110 height 15
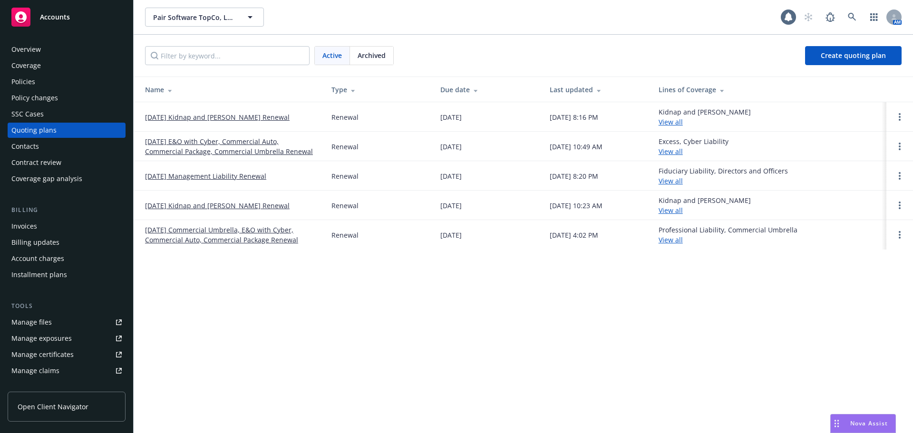
click at [234, 203] on link "[DATE] Kidnap and [PERSON_NAME] Renewal" at bounding box center [217, 206] width 145 height 10
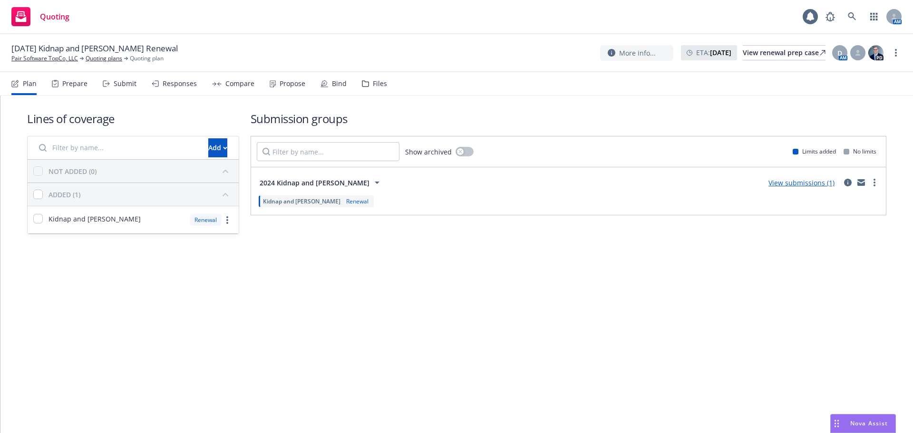
click at [121, 86] on div "Submit" at bounding box center [125, 84] width 23 height 8
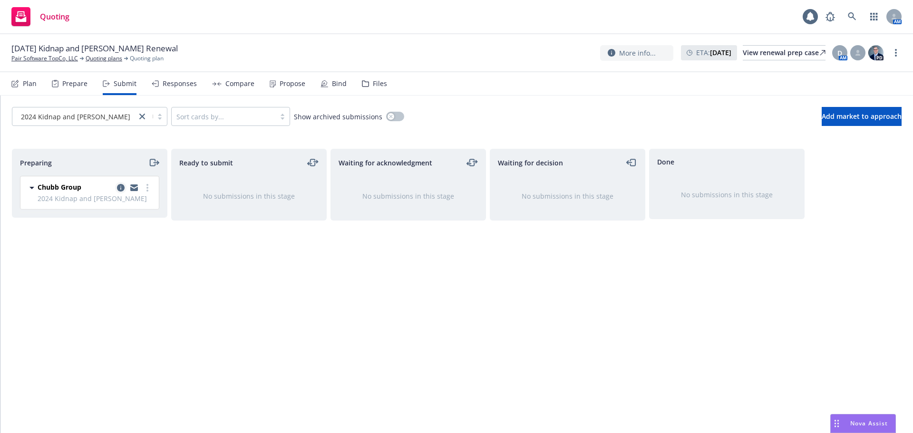
click at [121, 186] on icon "copy logging email" at bounding box center [121, 188] width 8 height 8
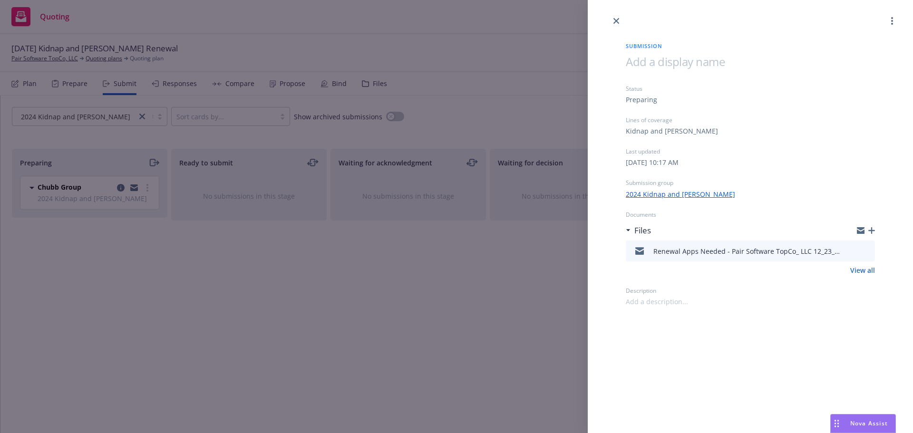
click at [869, 252] on icon "preview file" at bounding box center [866, 250] width 9 height 7
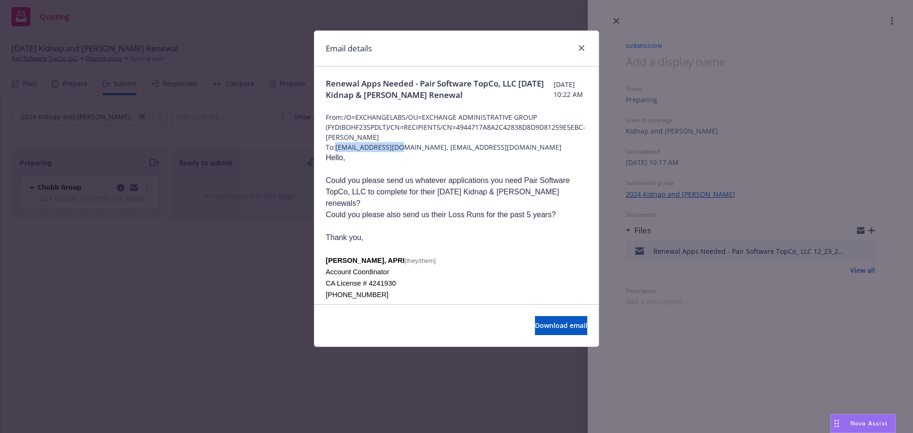
drag, startPoint x: 337, startPoint y: 148, endPoint x: 409, endPoint y: 150, distance: 71.4
click at [409, 150] on span "To: [EMAIL_ADDRESS][DOMAIN_NAME], [EMAIL_ADDRESS][DOMAIN_NAME]" at bounding box center [457, 147] width 262 height 10
copy span "[EMAIL_ADDRESS][DOMAIN_NAME]"
drag, startPoint x: 415, startPoint y: 148, endPoint x: 463, endPoint y: 150, distance: 48.6
click at [463, 150] on span "To: [EMAIL_ADDRESS][DOMAIN_NAME], [EMAIL_ADDRESS][DOMAIN_NAME]" at bounding box center [457, 147] width 262 height 10
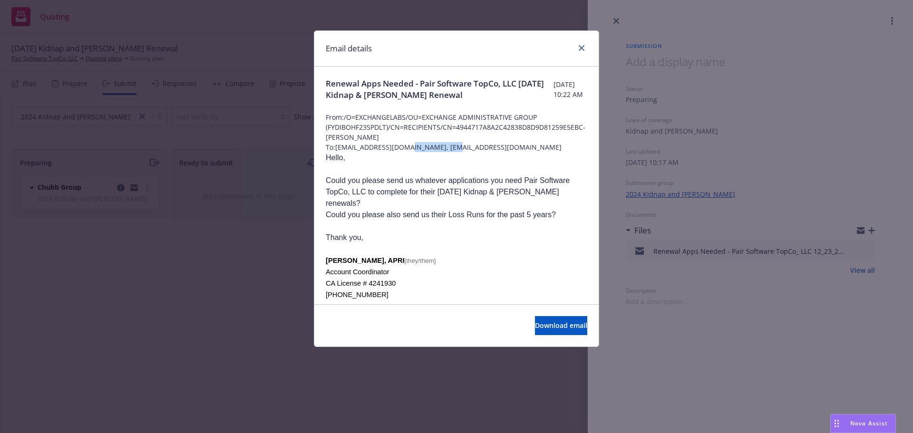
copy span "[EMAIL_ADDRESS][DOMAIN_NAME]"
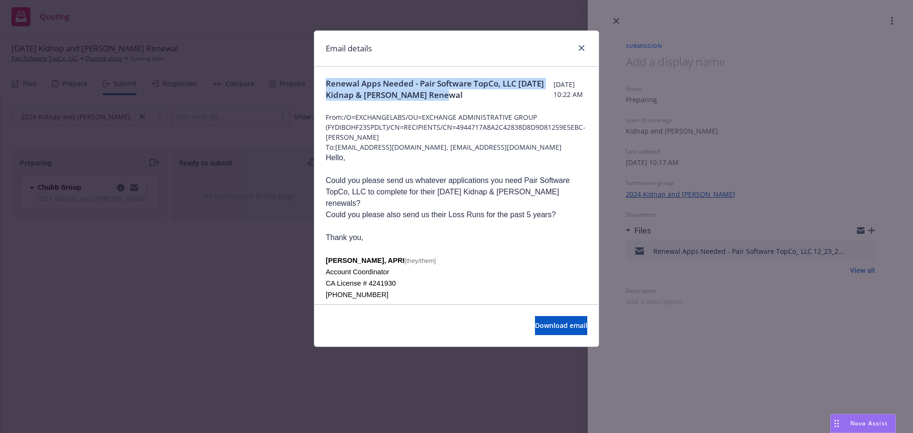
drag, startPoint x: 326, startPoint y: 83, endPoint x: 498, endPoint y: 92, distance: 172.4
click at [498, 92] on span "Renewal Apps Needed - Pair Software TopCo, LLC [DATE] Kidnap & [PERSON_NAME] Re…" at bounding box center [440, 89] width 228 height 23
copy span "Renewal Apps Needed - Pair Software TopCo, LLC [DATE] Kidnap & [PERSON_NAME] Re…"
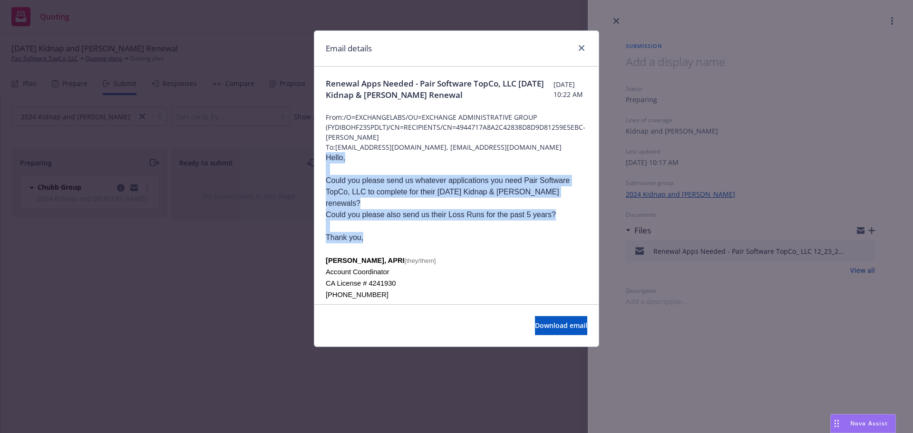
drag, startPoint x: 370, startPoint y: 225, endPoint x: 327, endPoint y: 156, distance: 80.8
click at [327, 156] on div "Hello, Could you please send us whatever applications you need Pair Software To…" at bounding box center [457, 297] width 262 height 290
copy div "Hello, Could you please send us whatever applications you need Pair Software To…"
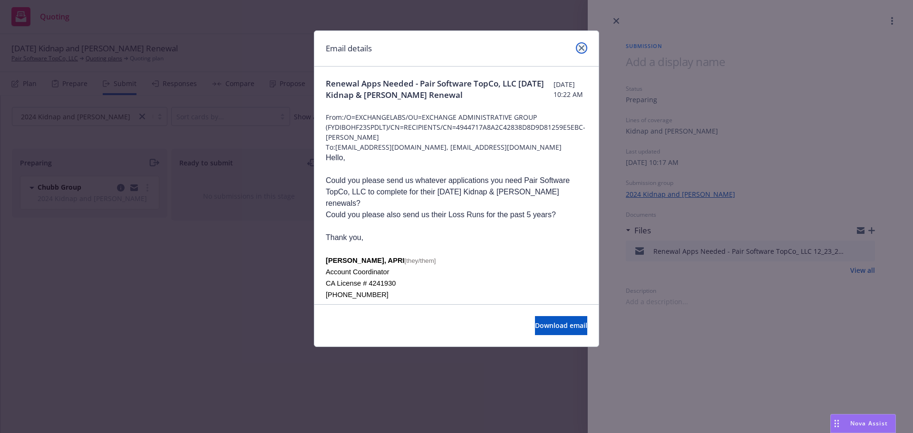
click at [581, 43] on link "close" at bounding box center [581, 47] width 11 height 11
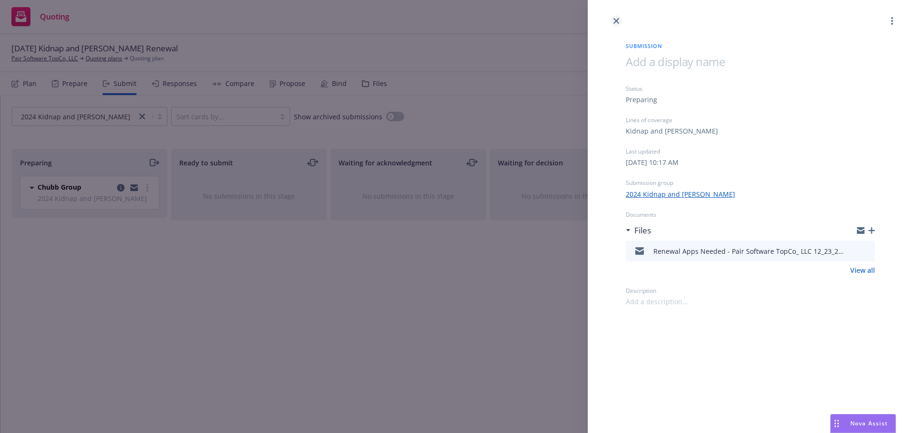
click at [618, 21] on icon "close" at bounding box center [617, 21] width 6 height 6
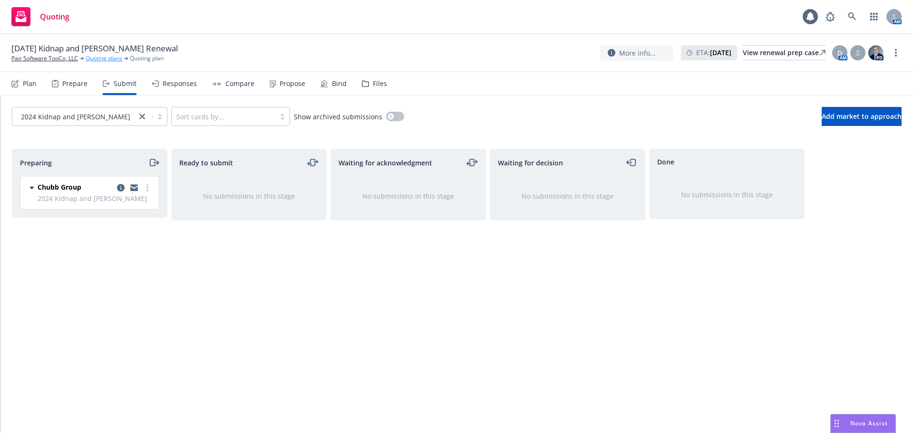
click at [94, 59] on link "Quoting plans" at bounding box center [104, 58] width 37 height 9
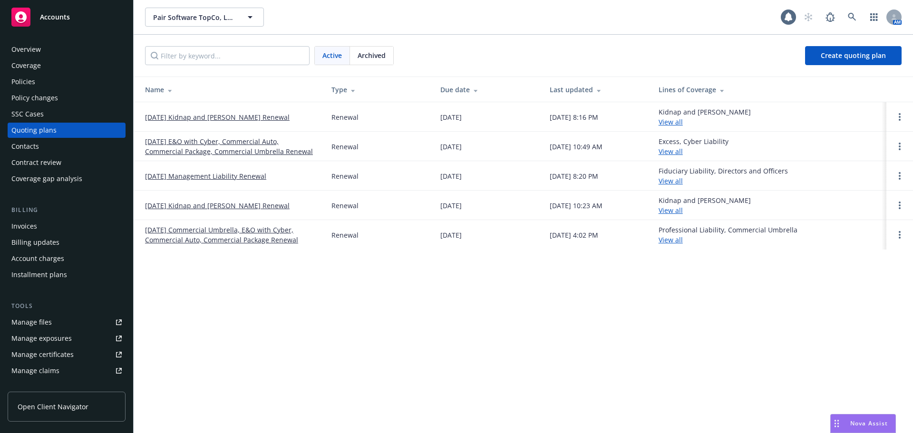
click at [164, 119] on link "[DATE] Kidnap and [PERSON_NAME] Renewal" at bounding box center [217, 117] width 145 height 10
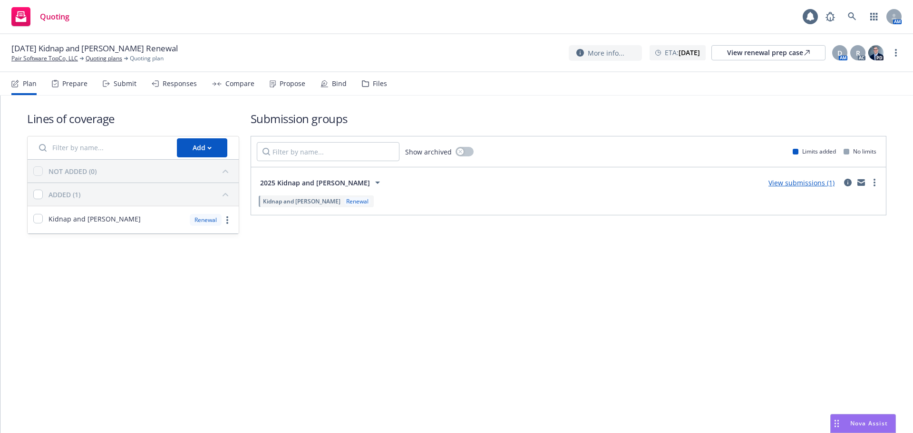
click at [126, 90] on div "Submit" at bounding box center [120, 83] width 34 height 23
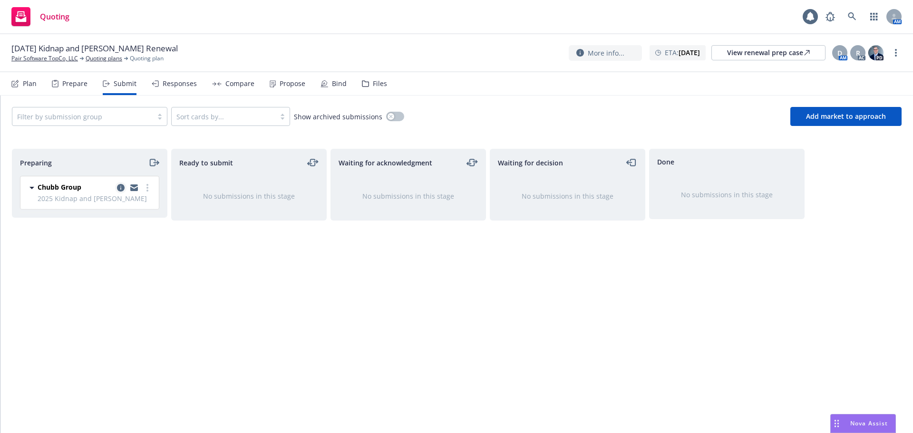
click at [122, 187] on icon "copy logging email" at bounding box center [121, 188] width 8 height 8
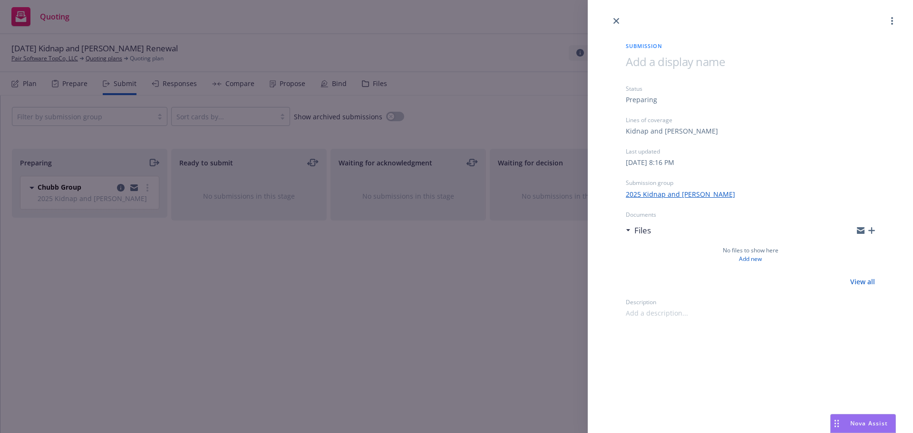
click at [871, 230] on icon "button" at bounding box center [872, 230] width 7 height 7
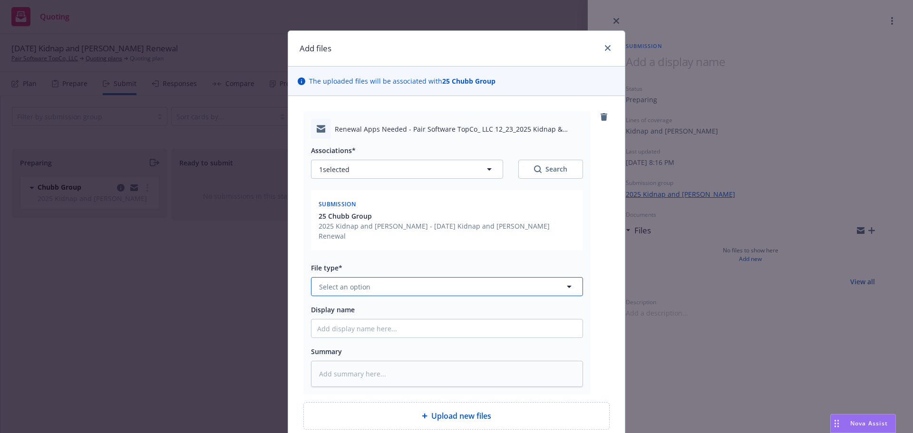
click at [362, 282] on span "Select an option" at bounding box center [344, 287] width 51 height 10
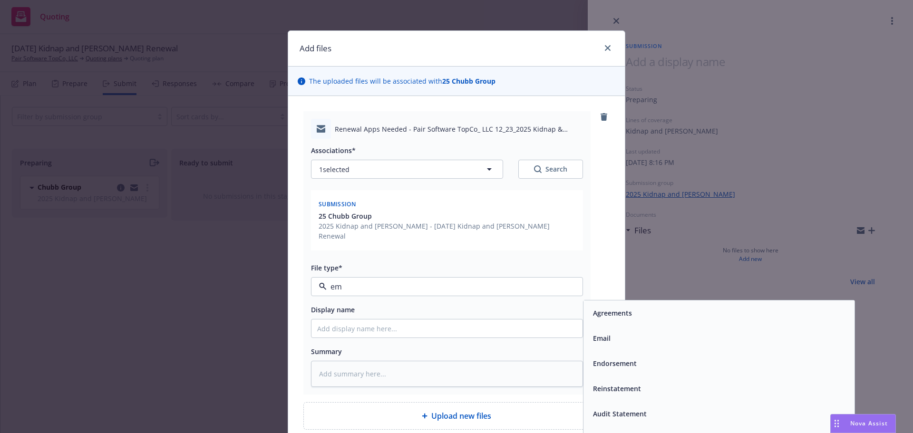
type input "ema"
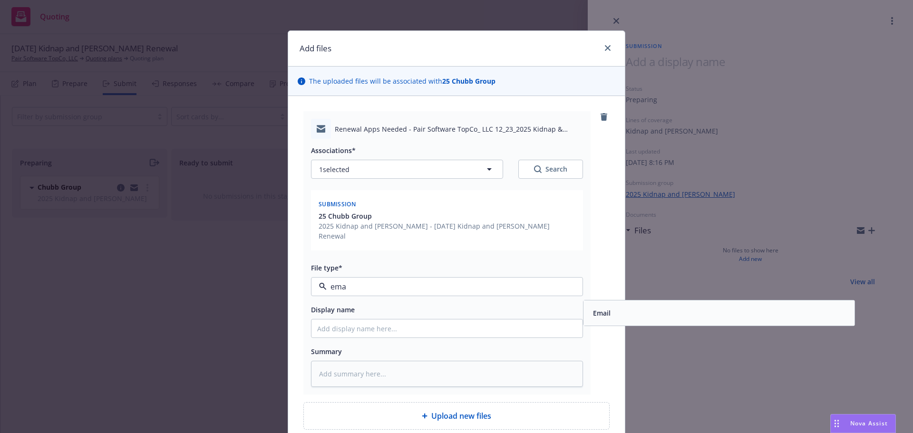
click at [608, 306] on div "Email" at bounding box center [600, 313] width 23 height 14
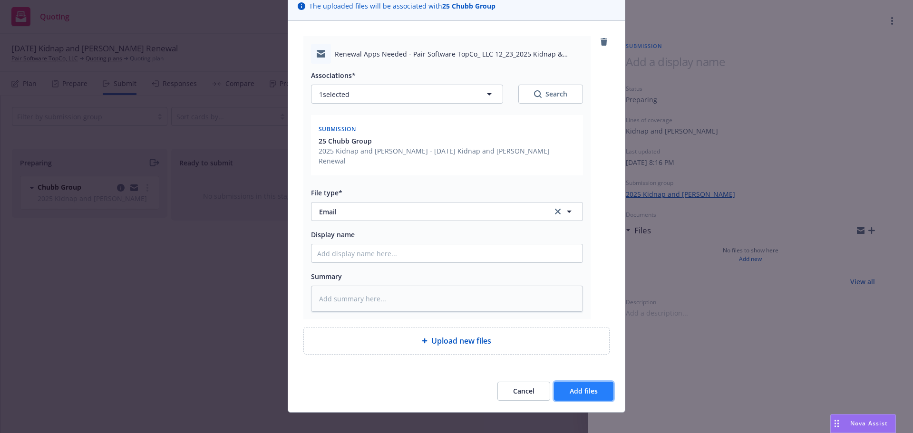
click at [582, 387] on span "Add files" at bounding box center [584, 391] width 28 height 9
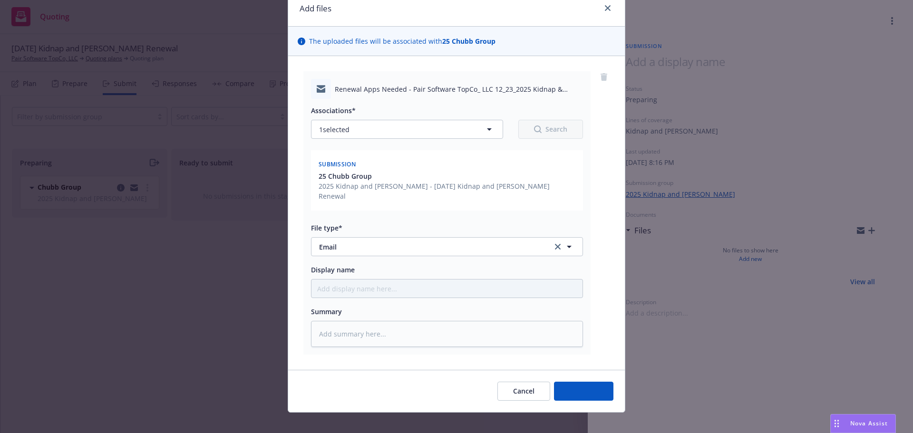
type textarea "x"
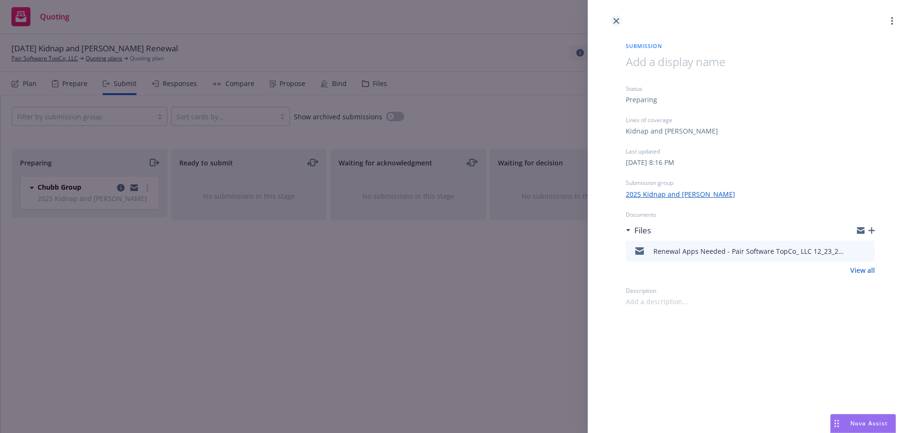
click at [617, 19] on icon "close" at bounding box center [617, 21] width 6 height 6
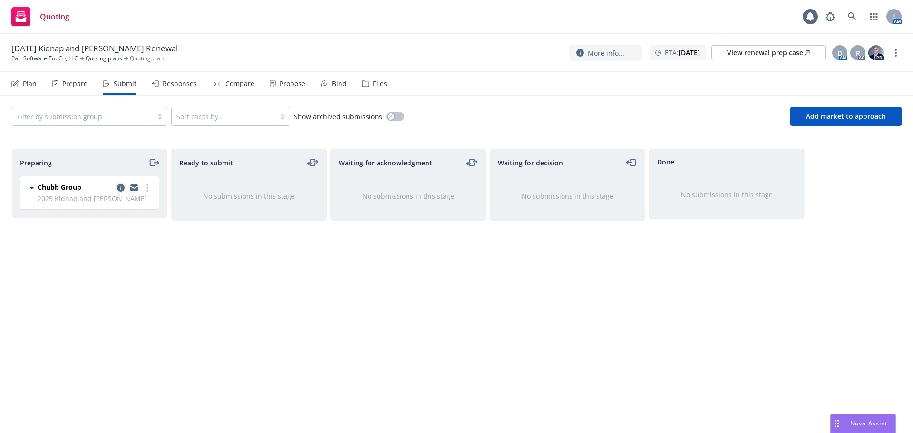
click at [118, 187] on icon "copy logging email" at bounding box center [121, 188] width 8 height 8
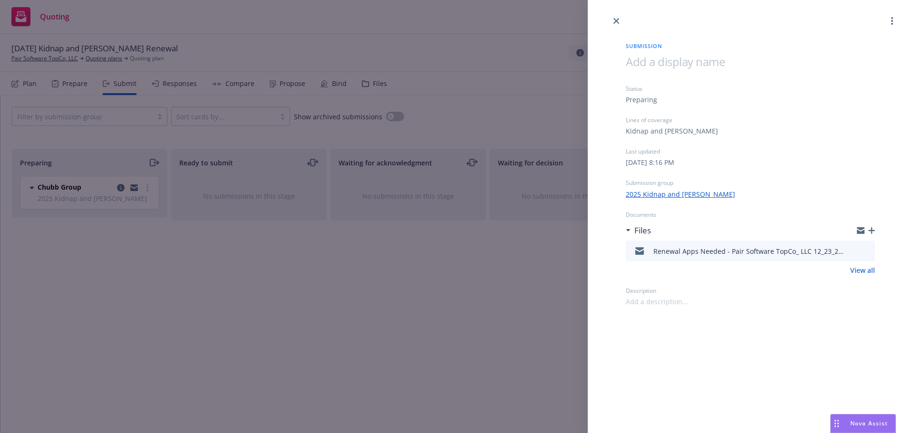
click at [330, 279] on div "Submission Status Preparing Lines of coverage Kidnap and Ransom Last updated Fr…" at bounding box center [456, 216] width 913 height 433
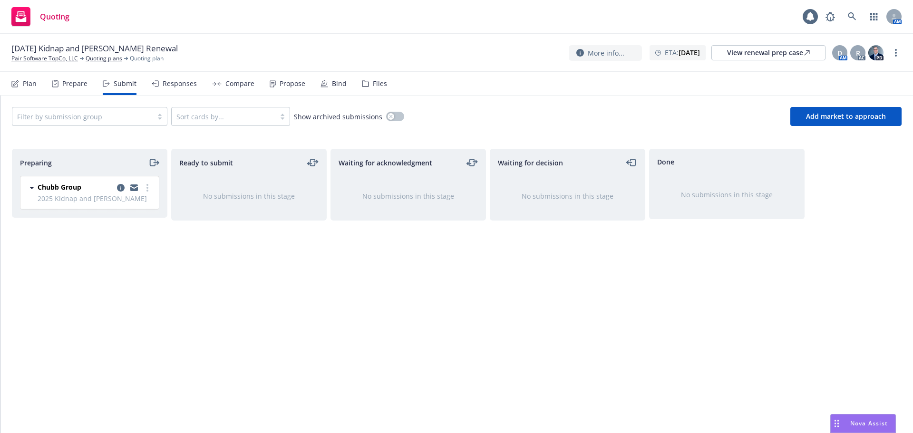
click at [70, 92] on div "Prepare" at bounding box center [70, 83] width 36 height 23
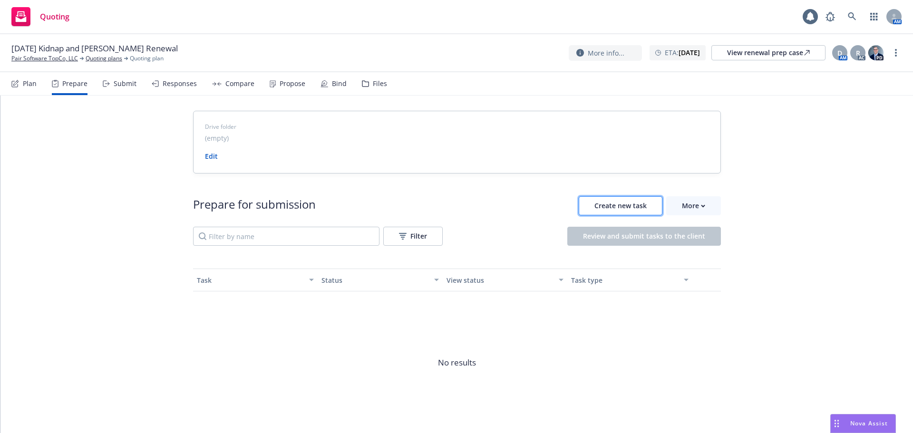
click at [637, 208] on span "Create new task" at bounding box center [621, 205] width 52 height 9
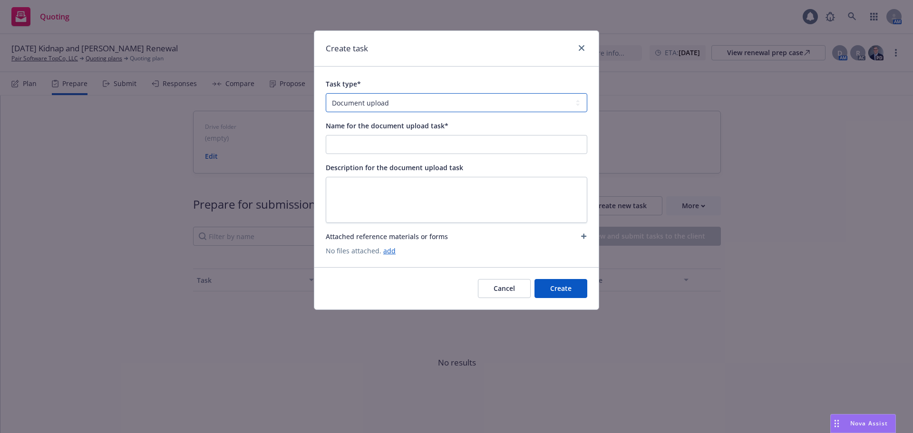
click at [362, 110] on select "Document upload Complete Workbook application Complete Indio application by link" at bounding box center [457, 102] width 262 height 19
select select "INDIO_SUBMISSION"
click at [326, 93] on select "Document upload Complete Workbook application Complete Indio application by link" at bounding box center [457, 102] width 262 height 19
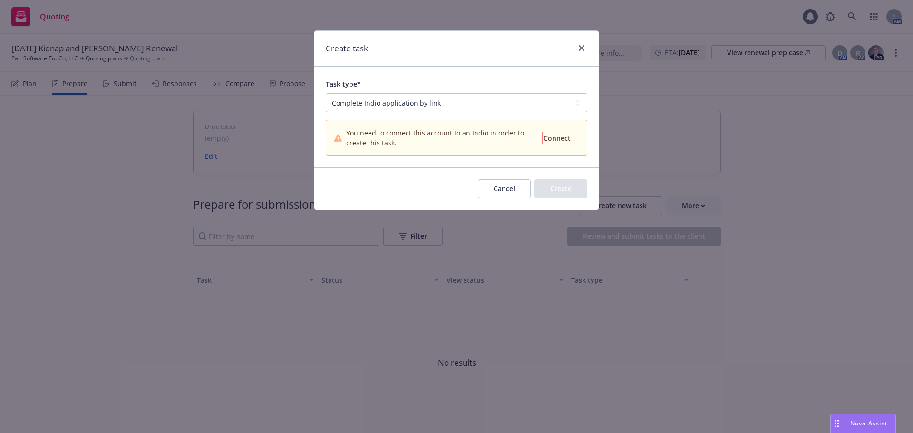
click at [550, 139] on span "Connect" at bounding box center [557, 138] width 27 height 9
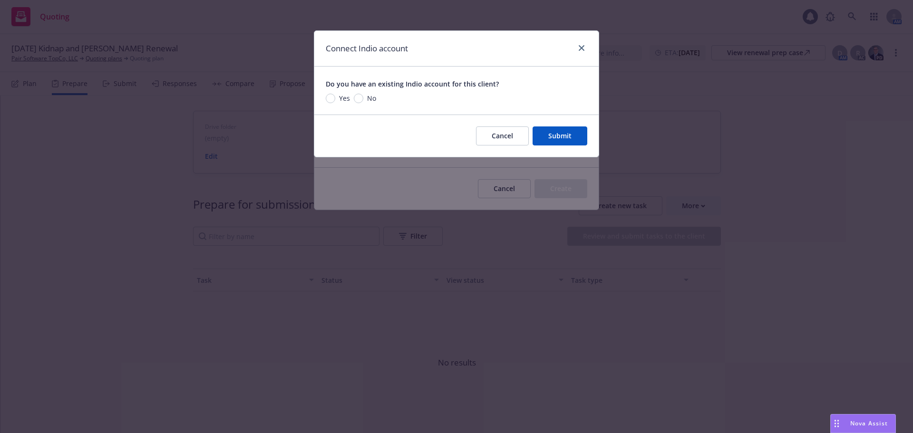
click at [337, 98] on span "Yes" at bounding box center [342, 98] width 15 height 10
click at [335, 98] on input "Yes" at bounding box center [331, 99] width 10 height 10
radio input "true"
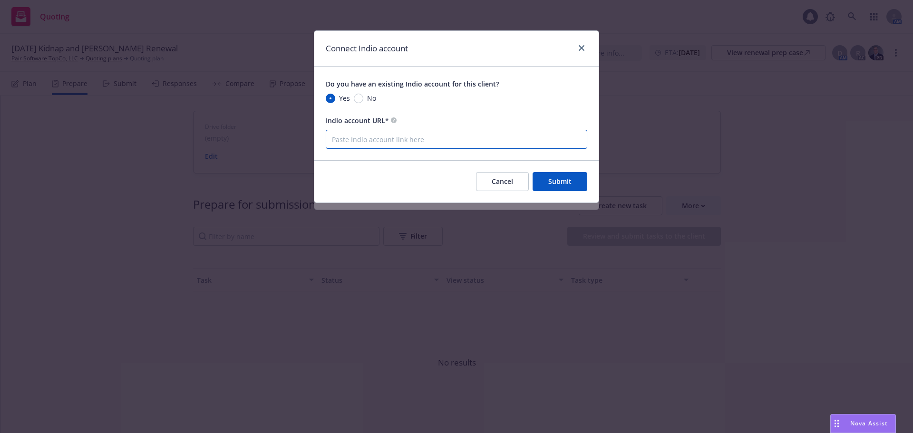
paste input "https://newfront.useindio.com/accounts/1615002/submissions"
type input "https://newfront.useindio.com/accounts/1615002/submissions"
click at [567, 183] on span "Submit" at bounding box center [559, 181] width 23 height 9
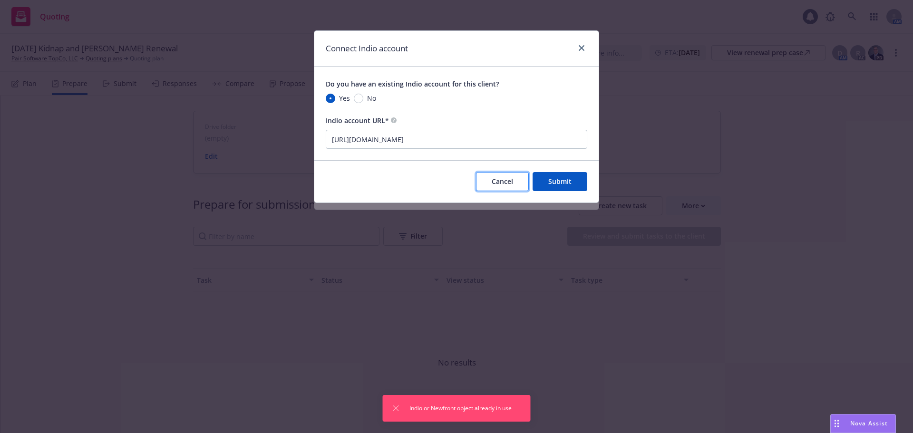
click at [501, 179] on span "Cancel" at bounding box center [502, 181] width 21 height 9
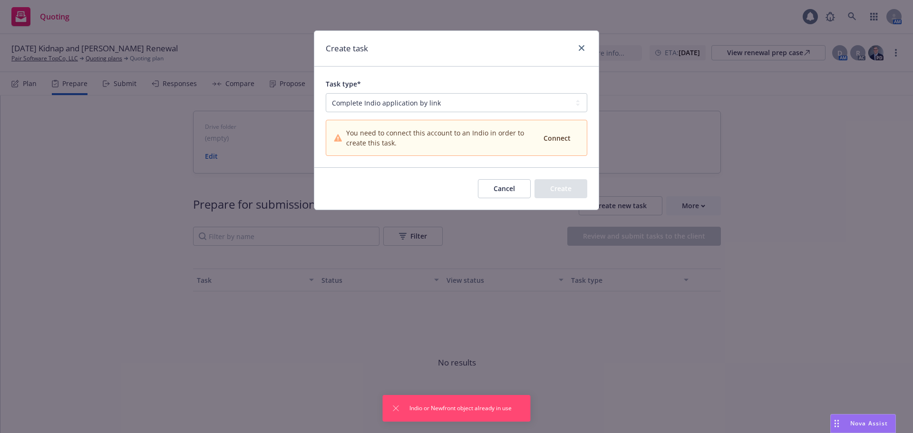
click at [501, 181] on button "Cancel" at bounding box center [504, 188] width 53 height 19
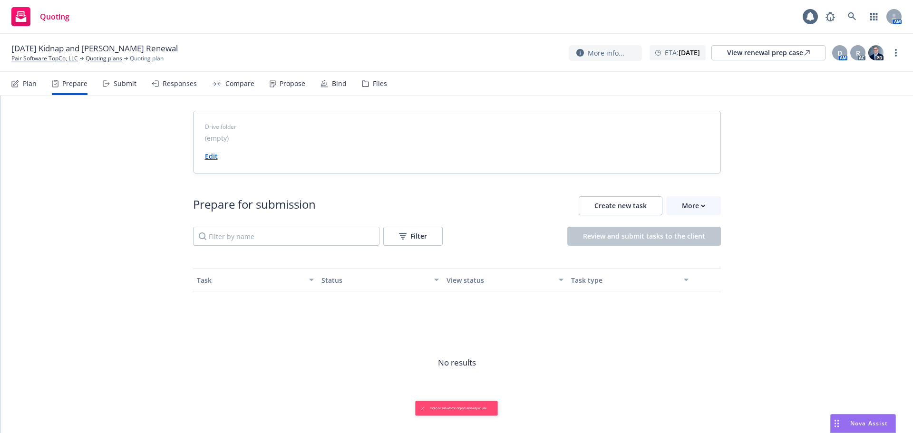
click at [209, 157] on link "Edit" at bounding box center [211, 156] width 13 height 9
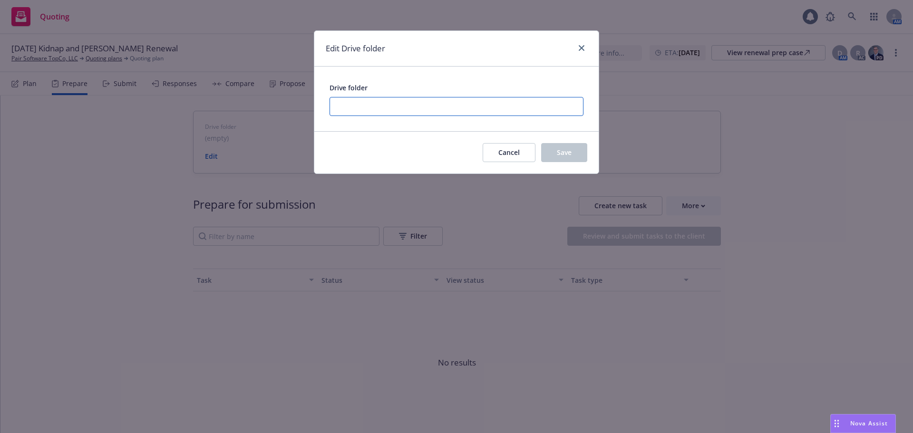
paste input "https://newfront.useindio.com/accounts/1615002/submissions/2158423/data-collect…"
type input "https://newfront.useindio.com/accounts/1615002/submissions/2158423/data-collect…"
click at [578, 153] on button "Save" at bounding box center [564, 152] width 46 height 19
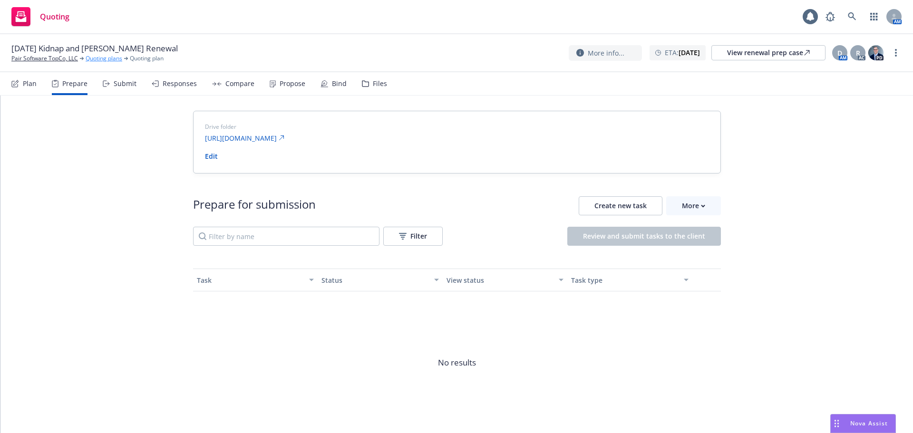
click at [102, 59] on link "Quoting plans" at bounding box center [104, 58] width 37 height 9
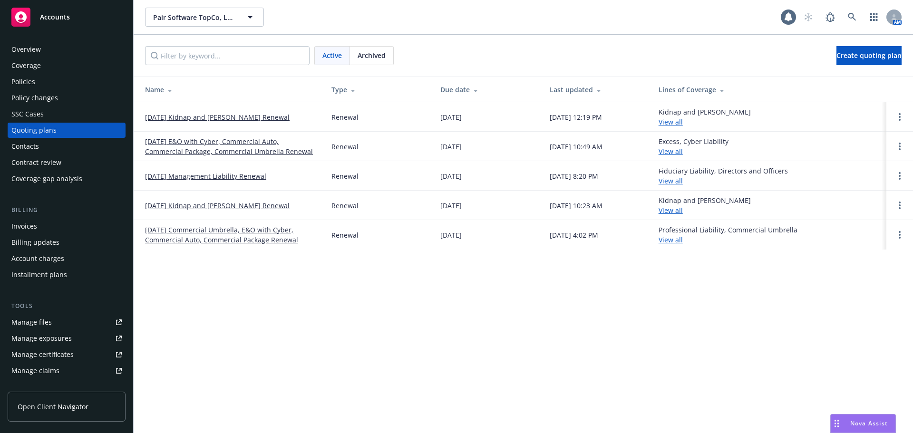
click at [199, 119] on link "[DATE] Kidnap and [PERSON_NAME] Renewal" at bounding box center [217, 117] width 145 height 10
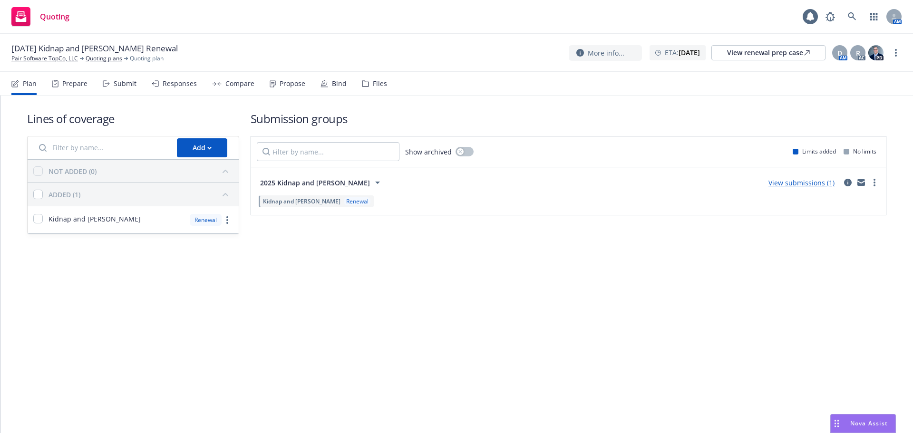
click at [121, 85] on div "Submit" at bounding box center [125, 84] width 23 height 8
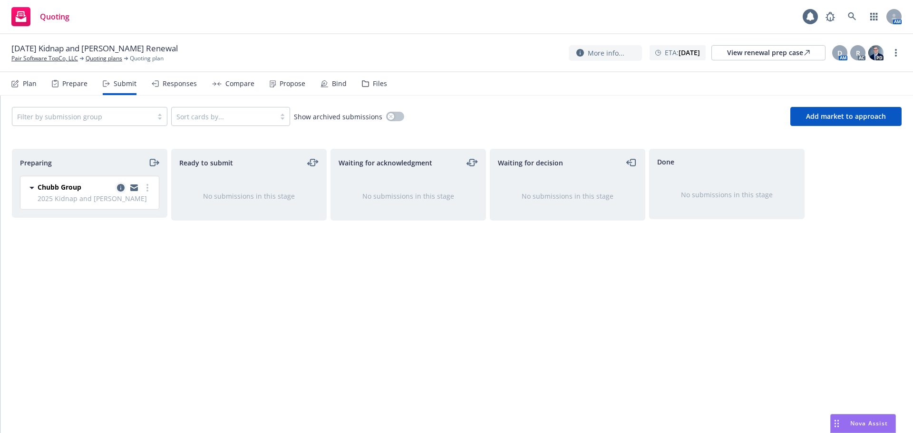
click at [119, 190] on icon "copy logging email" at bounding box center [121, 188] width 8 height 8
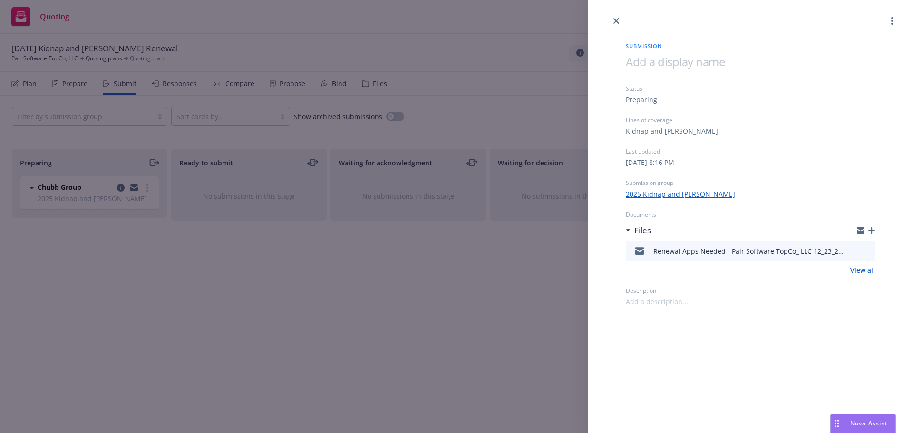
click at [385, 284] on div "Submission Status Preparing Lines of coverage Kidnap and [PERSON_NAME] Last upd…" at bounding box center [456, 216] width 913 height 433
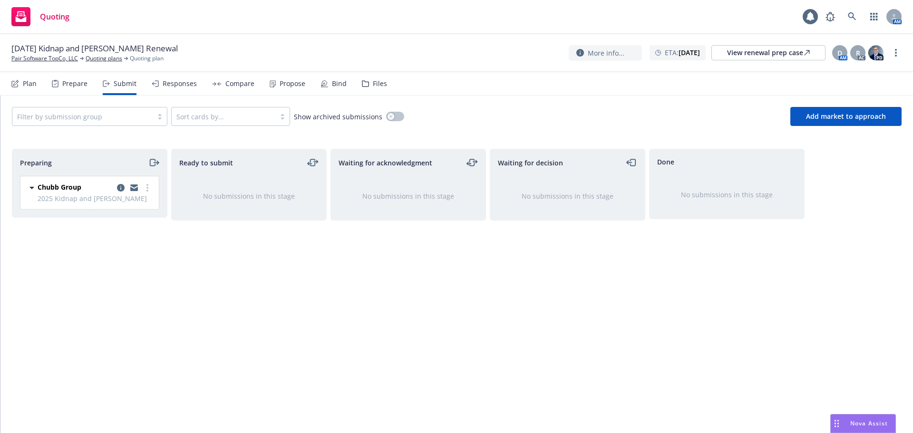
click at [73, 82] on div "Prepare" at bounding box center [74, 84] width 25 height 8
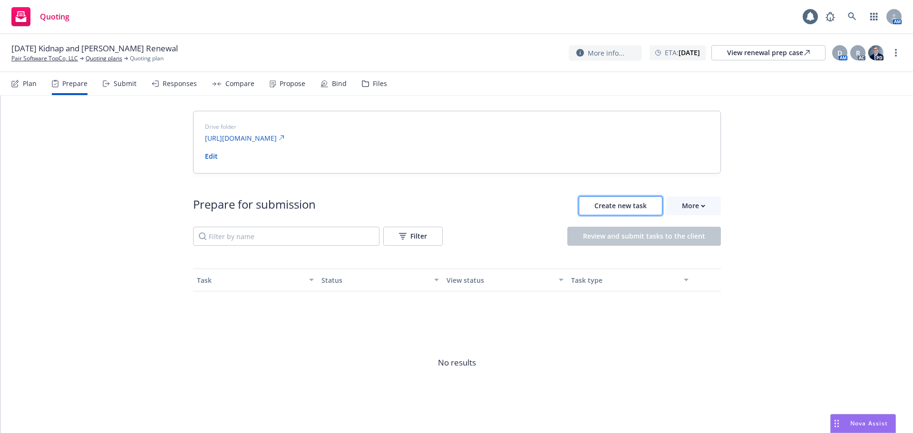
click at [619, 206] on span "Create new task" at bounding box center [621, 205] width 52 height 9
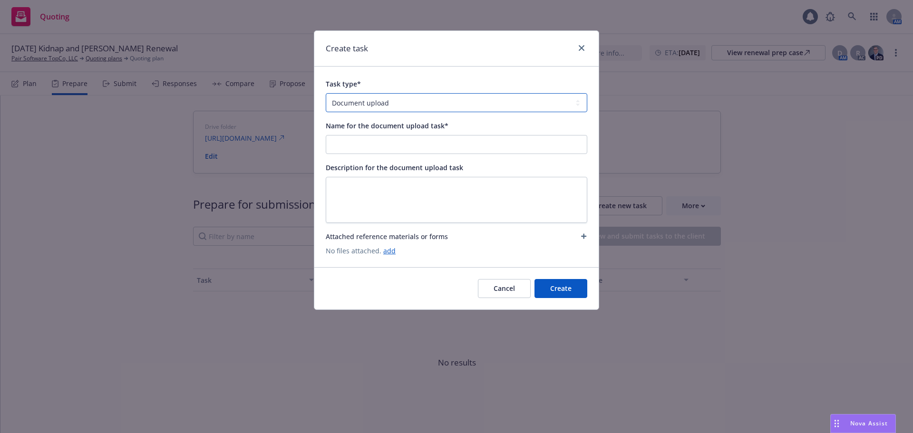
click at [368, 101] on select "Document upload Complete Workbook application Complete Indio application by link" at bounding box center [457, 102] width 262 height 19
select select "INDIO_SUBMISSION"
click at [326, 93] on select "Document upload Complete Workbook application Complete Indio application by link" at bounding box center [457, 102] width 262 height 19
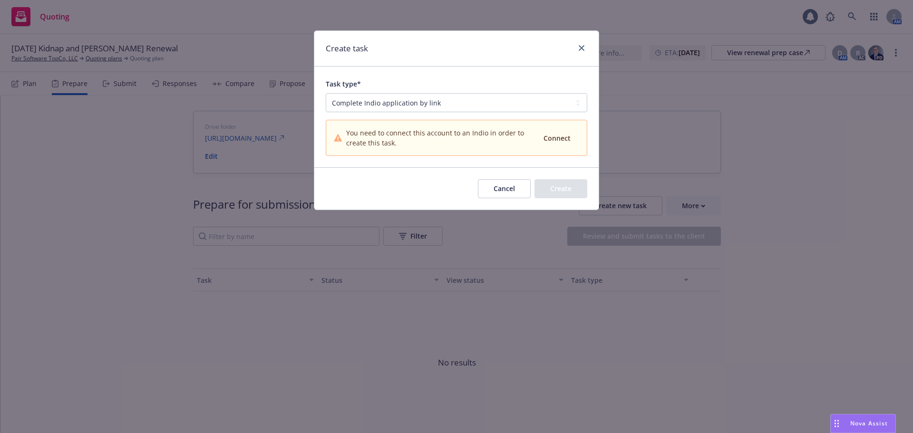
click at [507, 186] on button "Cancel" at bounding box center [504, 188] width 53 height 19
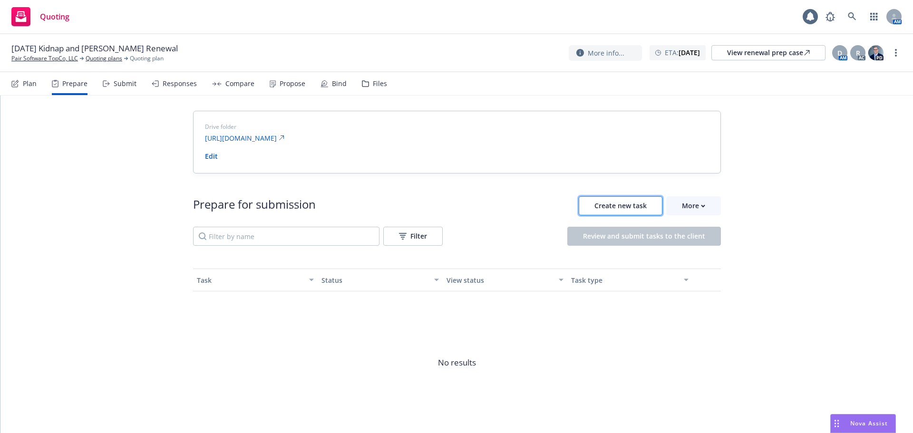
click at [590, 207] on button "Create new task" at bounding box center [621, 205] width 84 height 19
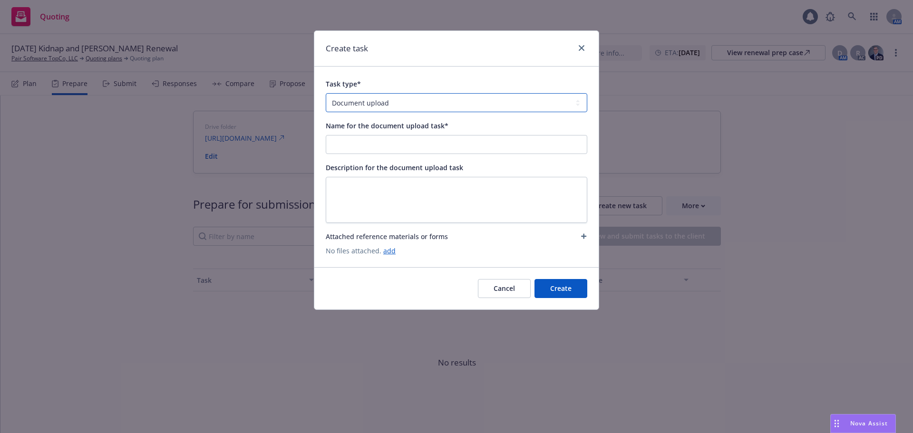
click at [388, 108] on select "Document upload Complete Workbook application Complete Indio application by link" at bounding box center [457, 102] width 262 height 19
select select "INDIO_SUBMISSION"
click at [326, 93] on select "Document upload Complete Workbook application Complete Indio application by link" at bounding box center [457, 102] width 262 height 19
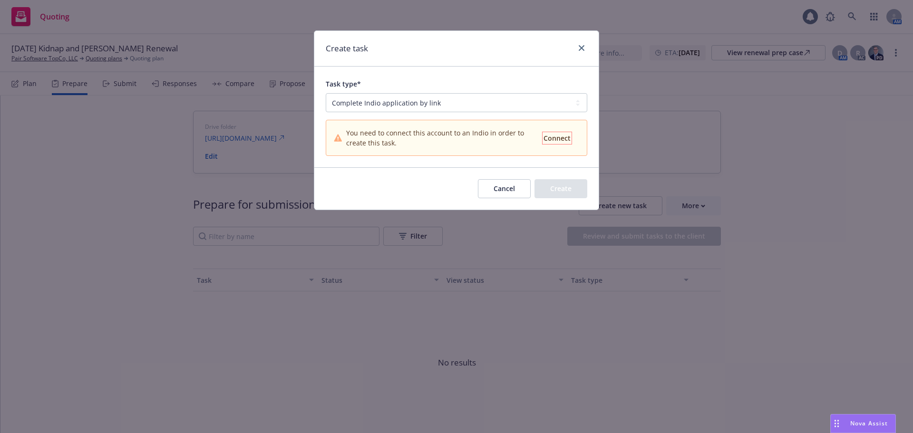
click at [549, 137] on span "Connect" at bounding box center [557, 138] width 27 height 9
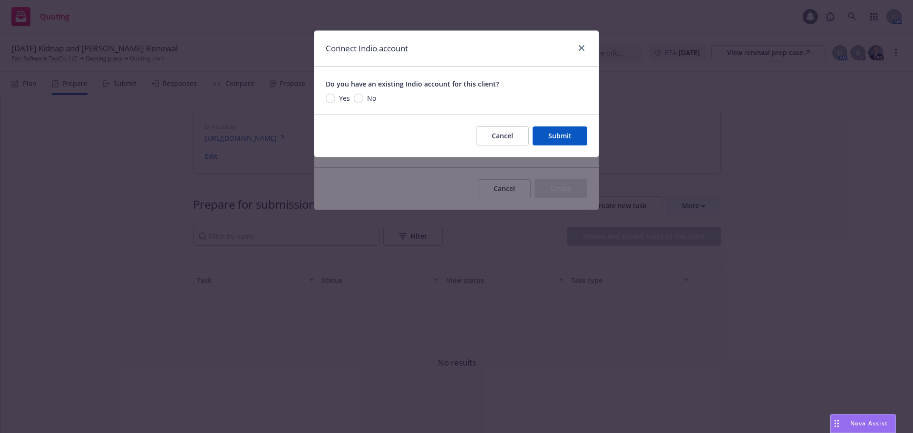
click at [335, 99] on span "Yes" at bounding box center [342, 98] width 15 height 10
click at [335, 99] on input "Yes" at bounding box center [331, 99] width 10 height 10
radio input "true"
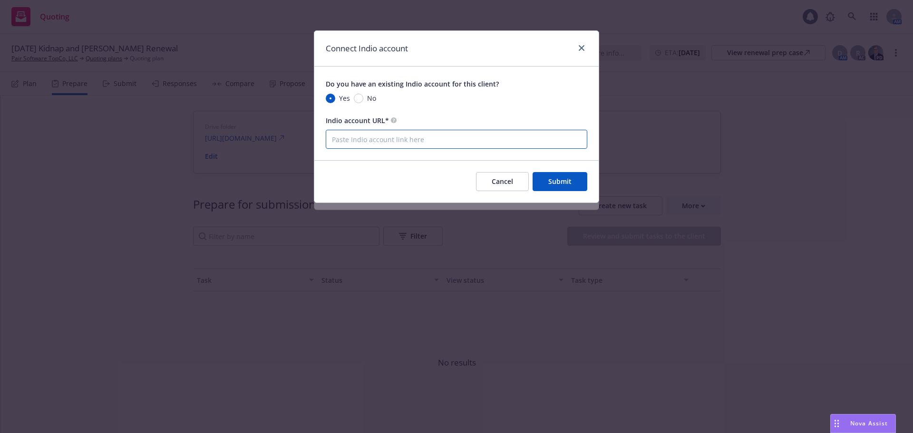
paste input "[URL][DOMAIN_NAME]"
type input "[URL][DOMAIN_NAME]"
click at [558, 186] on button "Submit" at bounding box center [560, 181] width 55 height 19
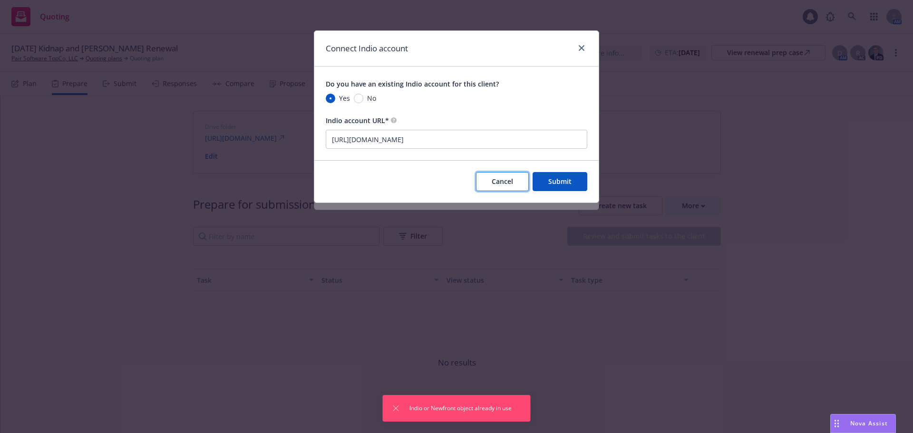
click at [513, 182] on span "Cancel" at bounding box center [502, 181] width 21 height 9
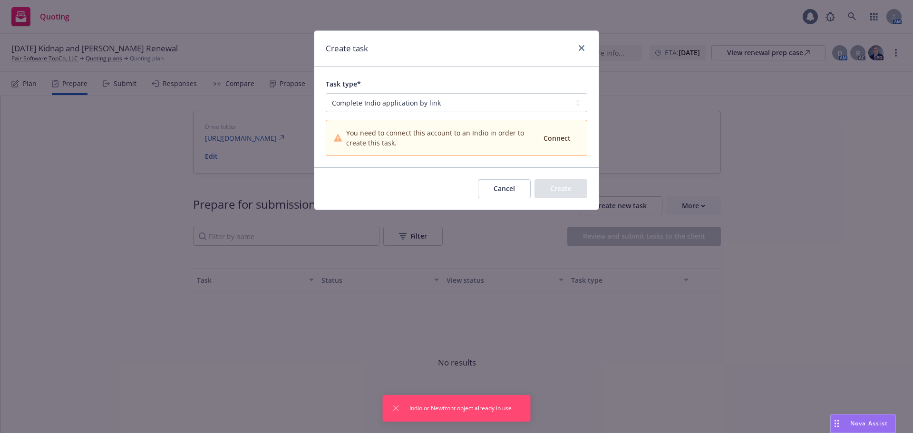
click at [515, 187] on button "Cancel" at bounding box center [504, 188] width 53 height 19
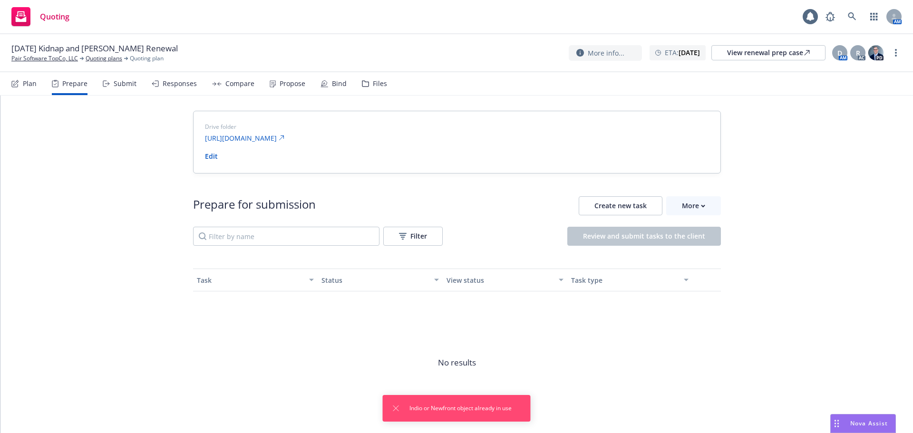
click at [112, 77] on div "Submit" at bounding box center [120, 83] width 34 height 23
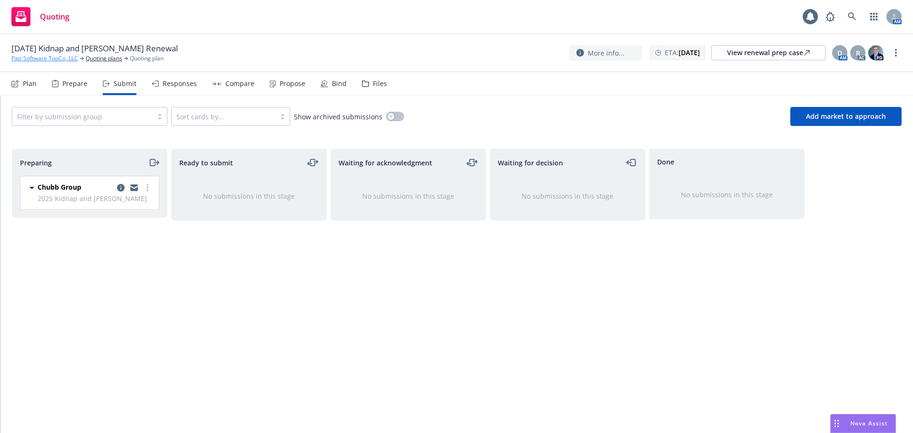
click at [59, 59] on link "Pair Software TopCo, LLC" at bounding box center [44, 58] width 67 height 9
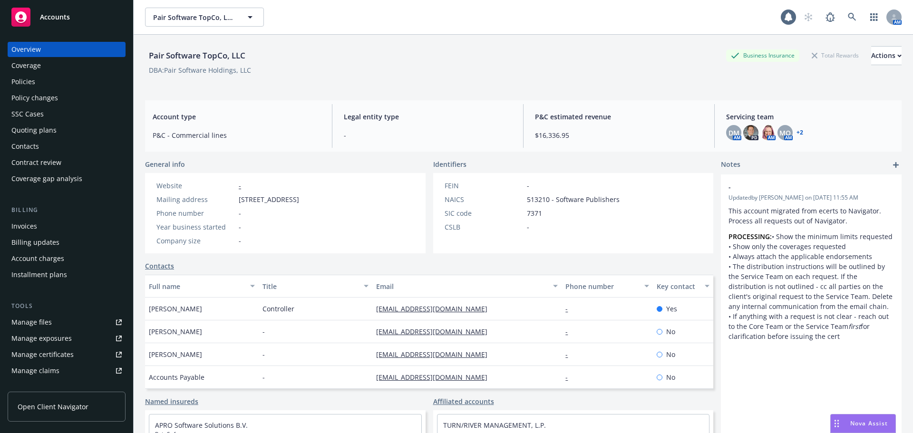
click at [48, 19] on span "Accounts" at bounding box center [55, 17] width 30 height 8
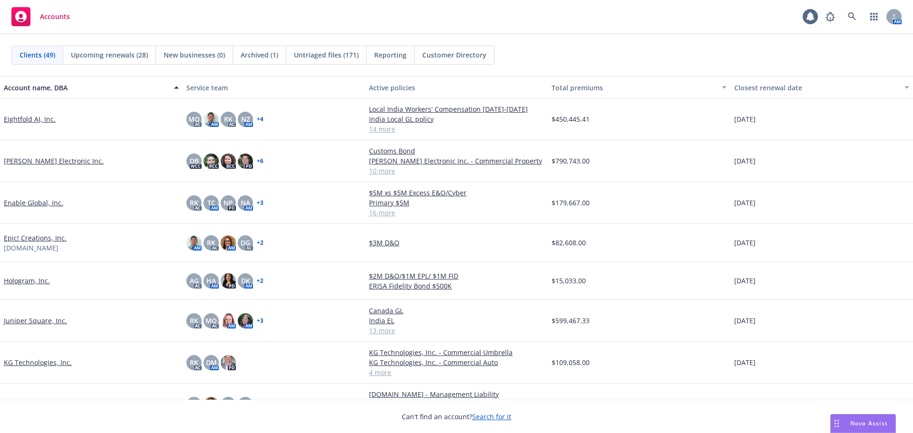
scroll to position [618, 0]
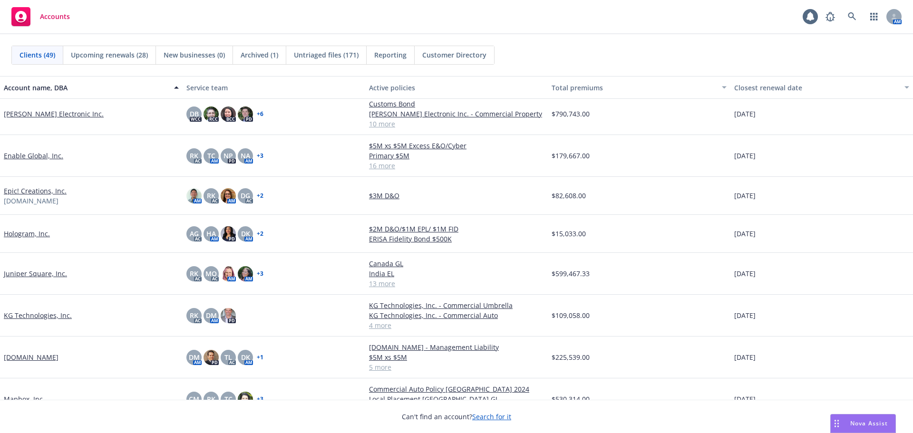
click at [39, 275] on link "Juniper Square, Inc." at bounding box center [35, 274] width 63 height 10
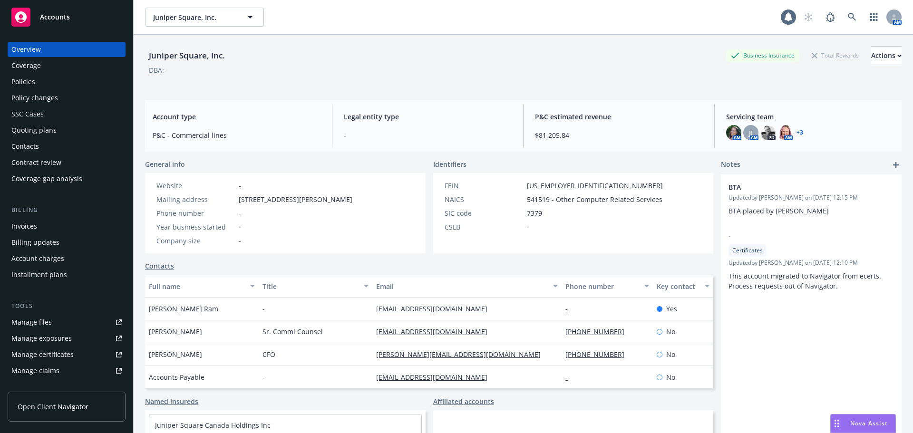
click at [67, 132] on div "Quoting plans" at bounding box center [66, 130] width 110 height 15
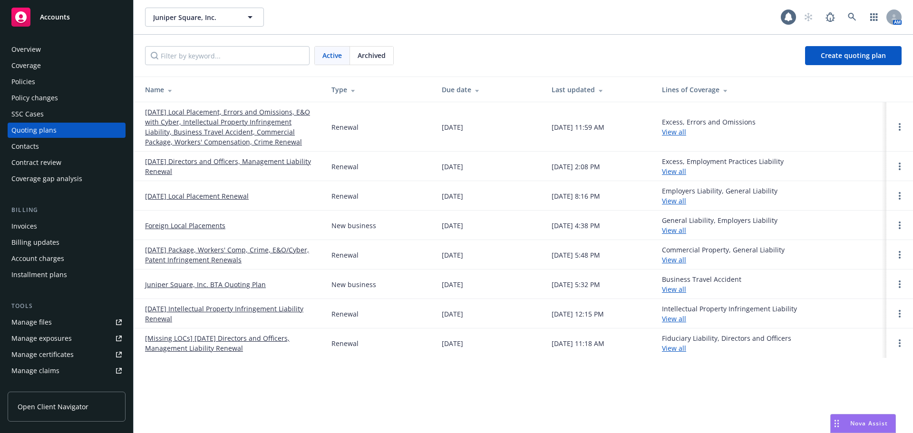
click at [208, 129] on link "[DATE] Local Placement, Errors and Omissions, E&O with Cyber, Intellectual Prop…" at bounding box center [230, 127] width 171 height 40
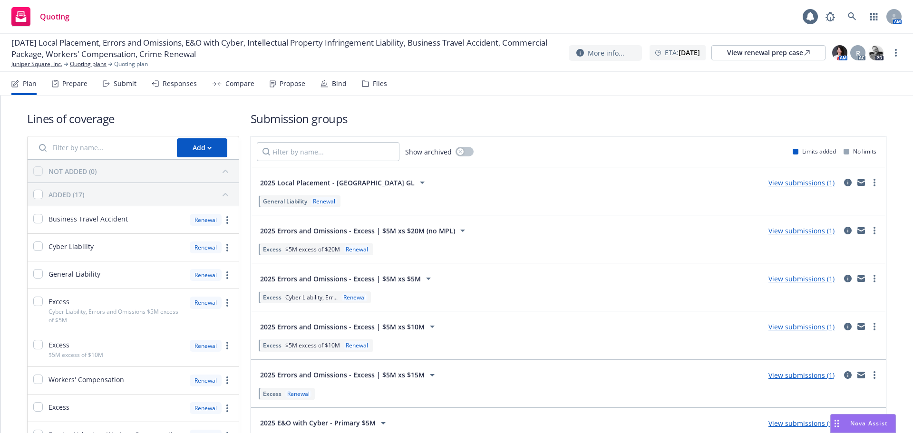
click at [127, 82] on div "Submit" at bounding box center [125, 84] width 23 height 8
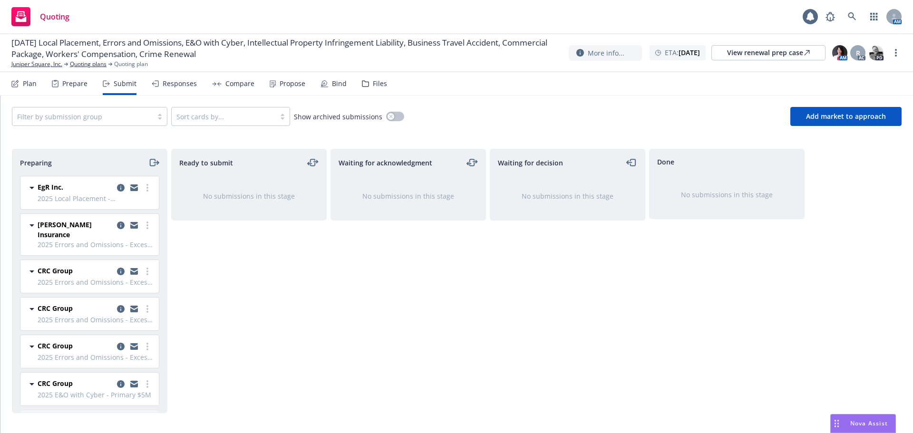
scroll to position [48, 0]
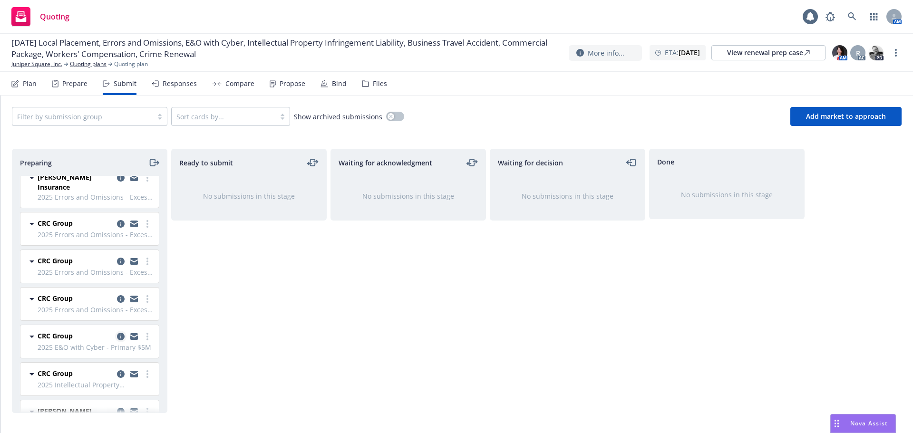
click at [117, 333] on icon "copy logging email" at bounding box center [121, 337] width 8 height 8
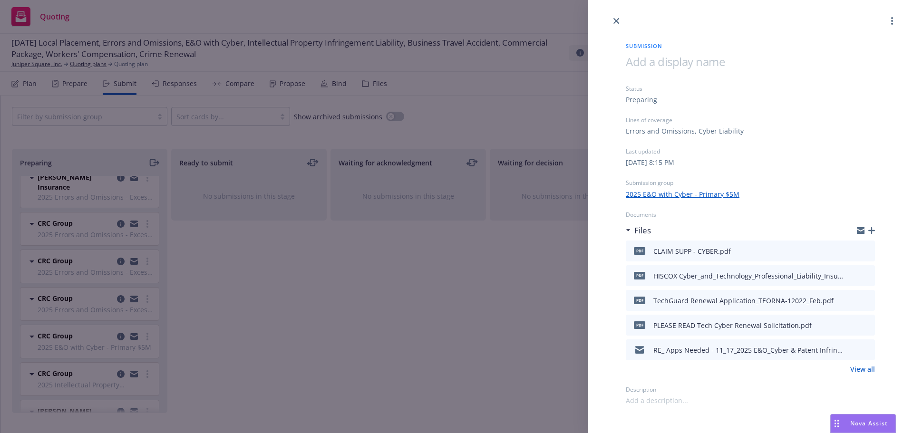
click at [865, 369] on link "View all" at bounding box center [863, 369] width 25 height 10
click at [319, 22] on div "Submission Status Preparing Lines of coverage Errors and Omissions, Cyber Liabi…" at bounding box center [456, 216] width 913 height 433
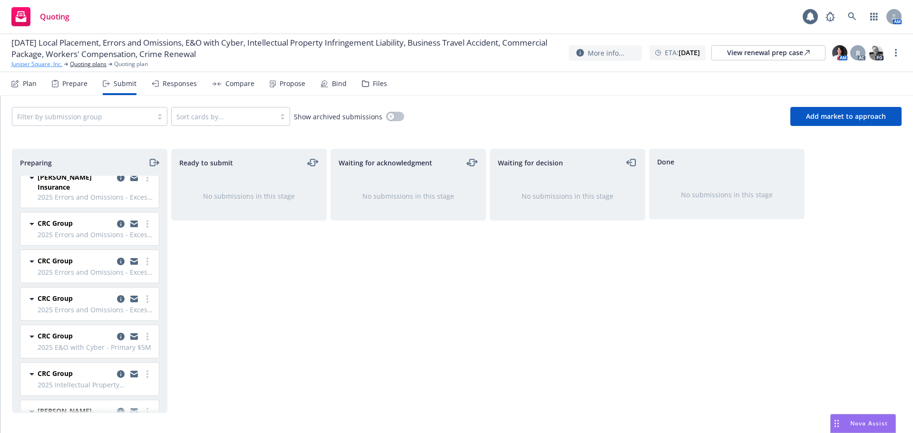
click at [42, 67] on link "Juniper Square, Inc." at bounding box center [36, 64] width 51 height 9
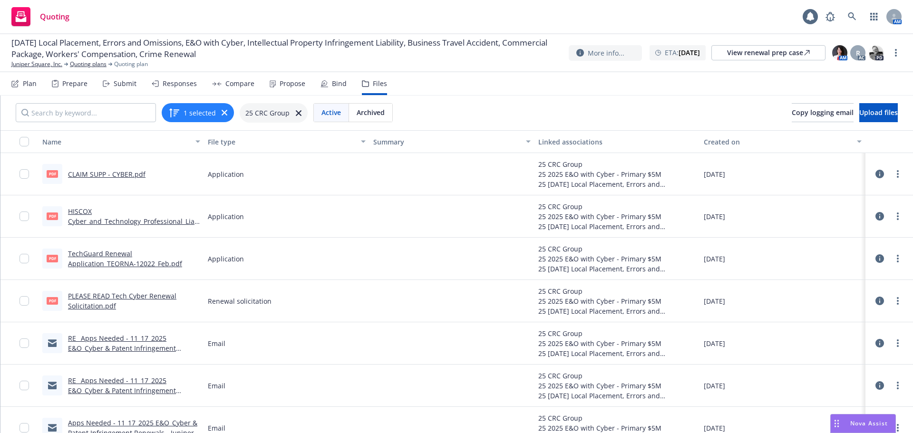
scroll to position [16, 0]
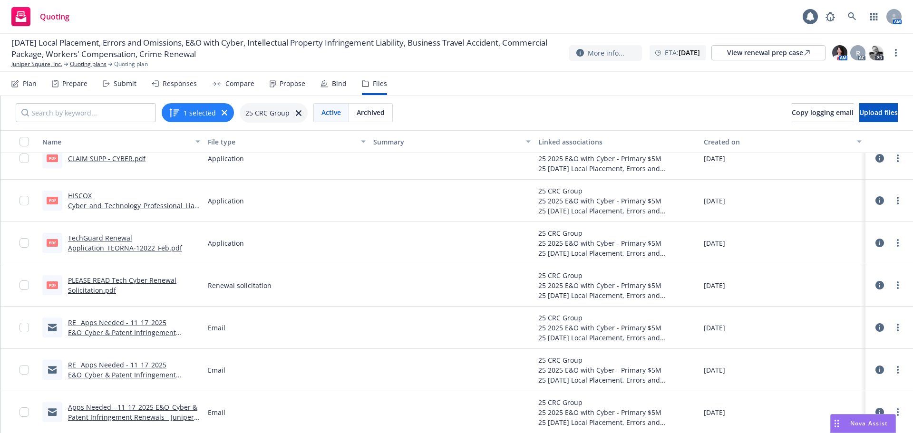
click at [150, 329] on link "RE_ Apps Needed - 11_17_2025 E&O_Cyber & Patent Infringement Renewals - Juniper…" at bounding box center [126, 332] width 117 height 29
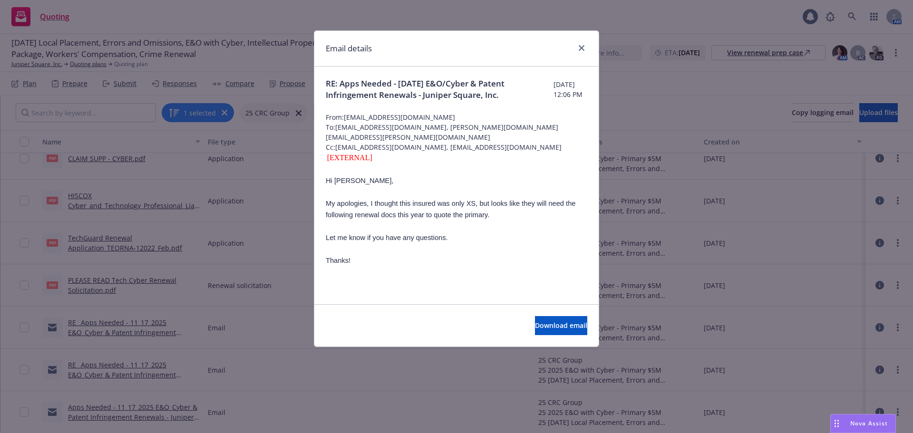
click at [272, 335] on div "Email details RE: Apps Needed - 11/17/2025 E&O/Cyber & Patent Infringement Rene…" at bounding box center [456, 216] width 913 height 433
click at [582, 49] on icon "close" at bounding box center [582, 48] width 6 height 6
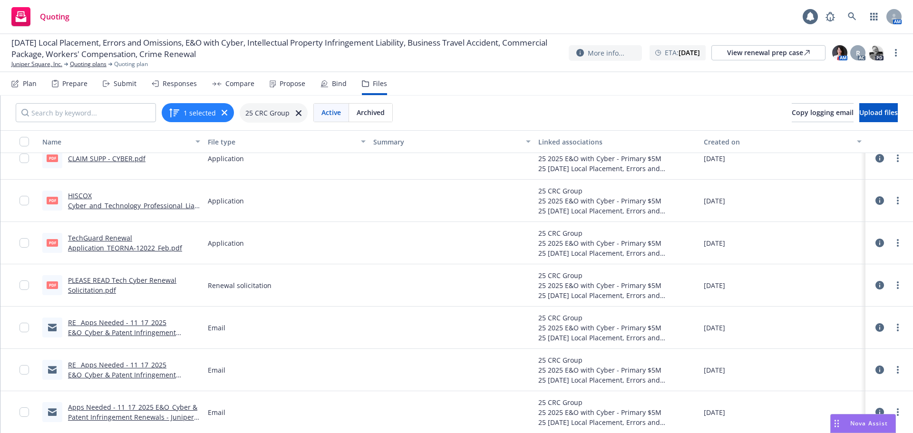
scroll to position [0, 0]
click at [161, 374] on link "RE_ Apps Needed - 11_17_2025 E&O_Cyber & Patent Infringement Renewals - Juniper…" at bounding box center [126, 374] width 117 height 29
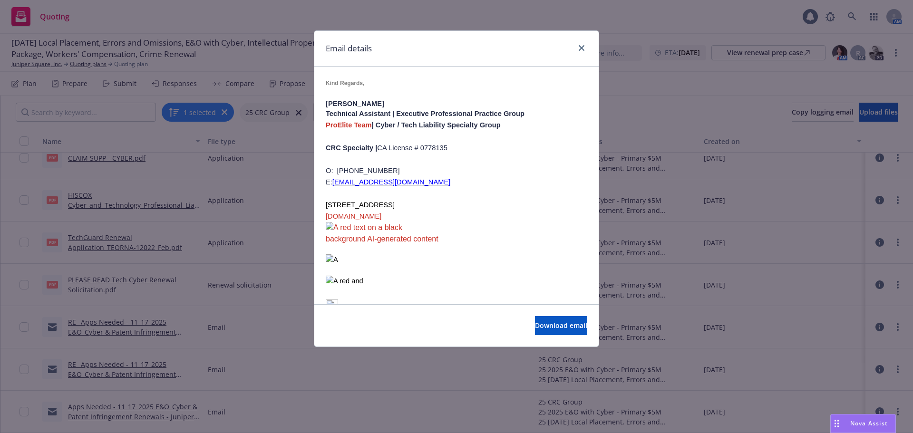
scroll to position [0, 0]
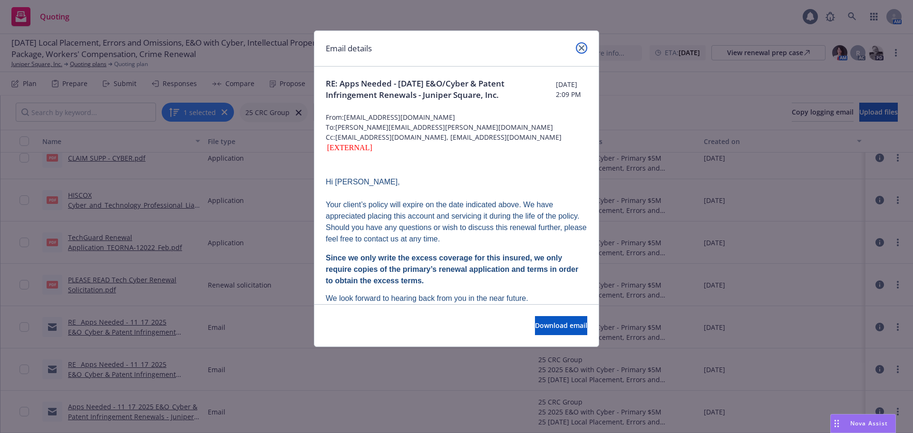
click at [580, 51] on link "close" at bounding box center [581, 47] width 11 height 11
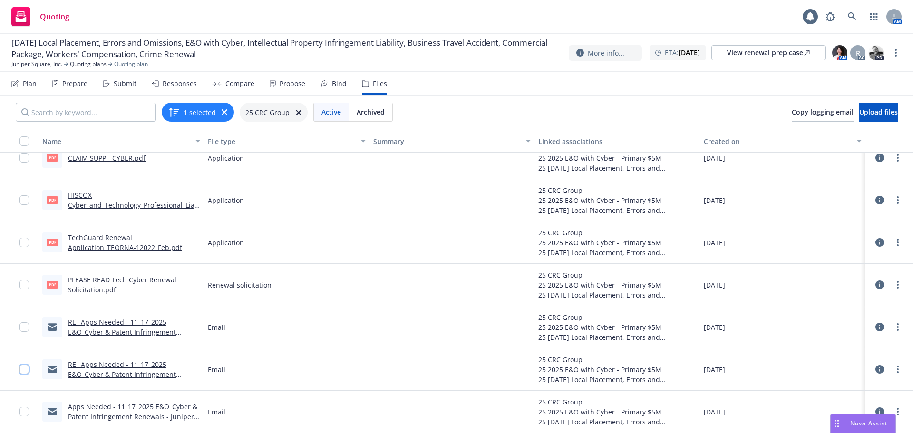
click at [23, 369] on input "checkbox" at bounding box center [25, 370] width 10 height 10
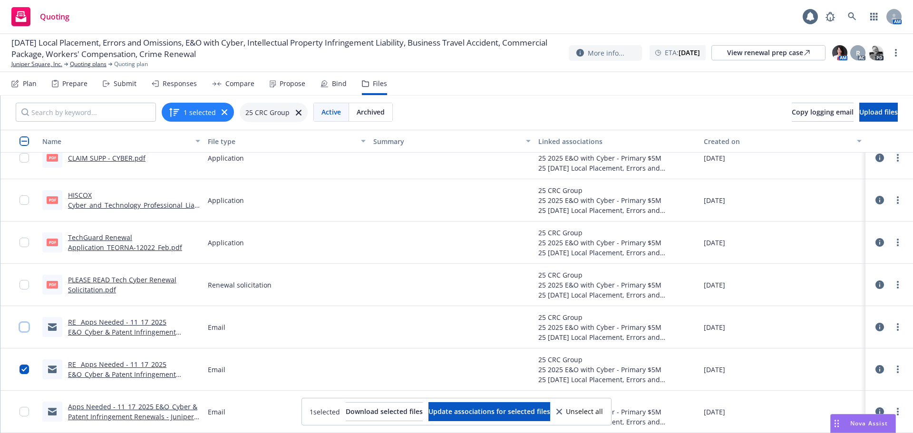
click at [26, 326] on input "checkbox" at bounding box center [25, 328] width 10 height 10
click at [382, 408] on span "Download selected files" at bounding box center [384, 411] width 77 height 9
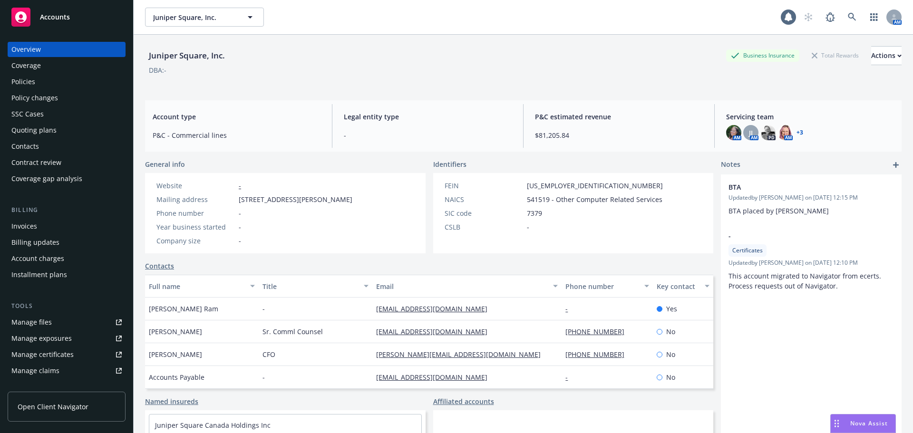
click at [32, 25] on div "Accounts" at bounding box center [66, 17] width 110 height 19
